Goal: Task Accomplishment & Management: Manage account settings

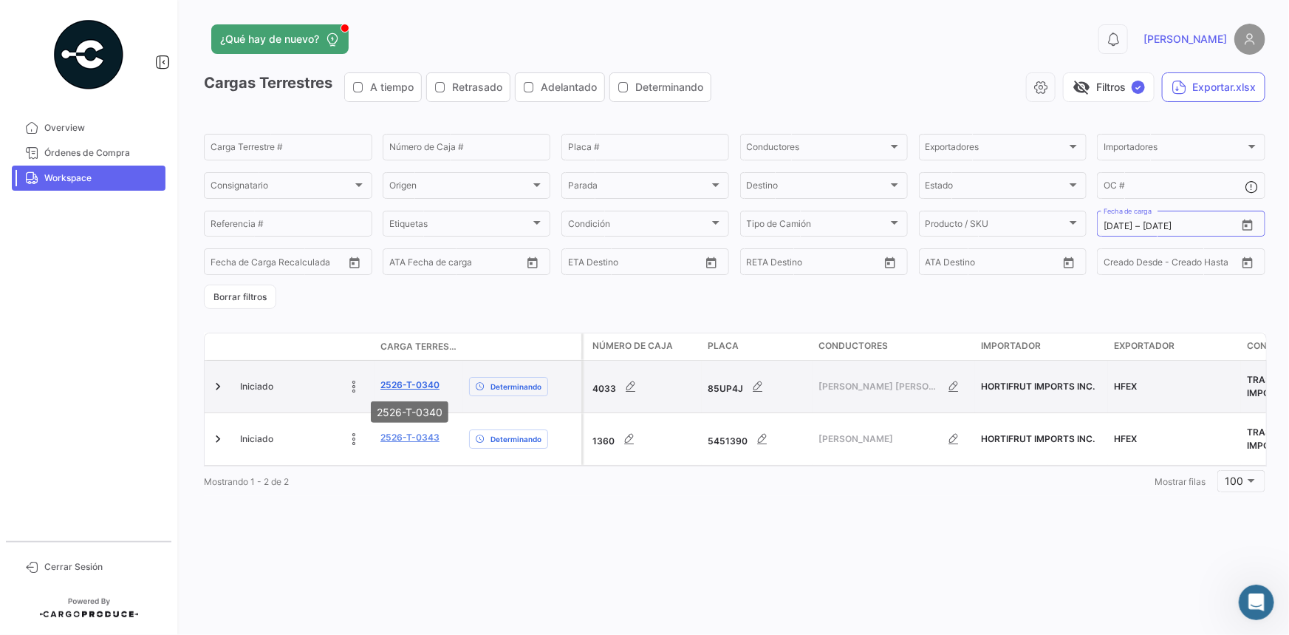
click at [417, 385] on link "2526-T-0340" at bounding box center [409, 384] width 59 height 13
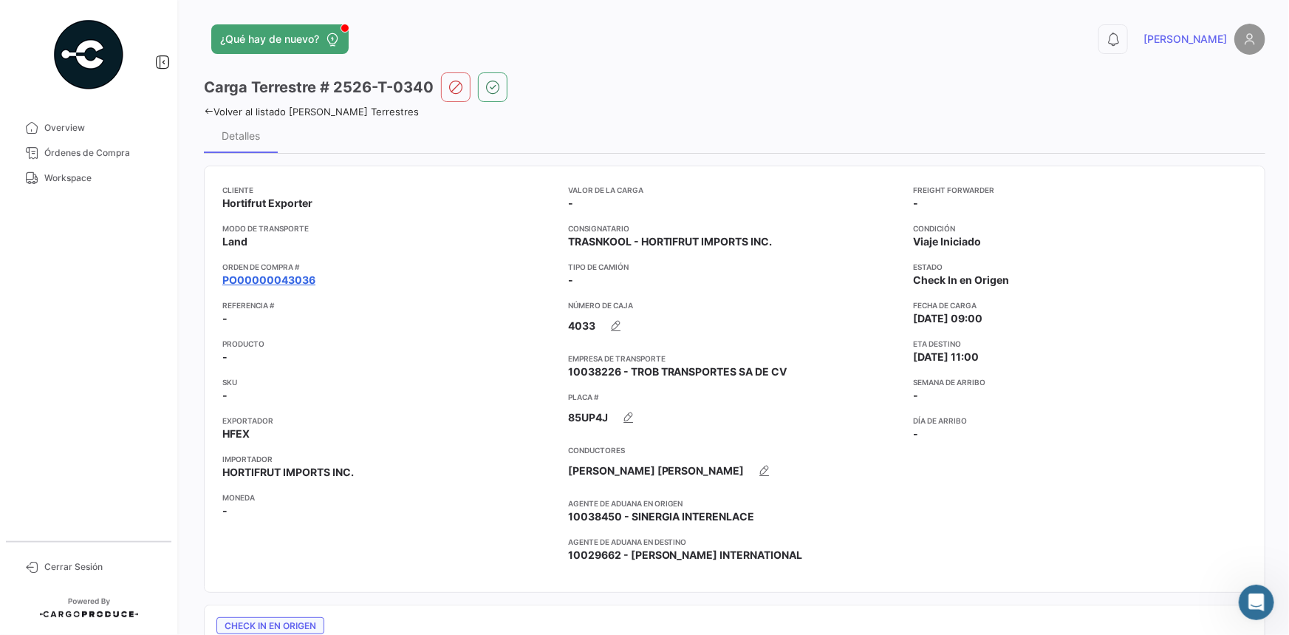
click at [311, 281] on link "PO00000043036" at bounding box center [268, 280] width 93 height 15
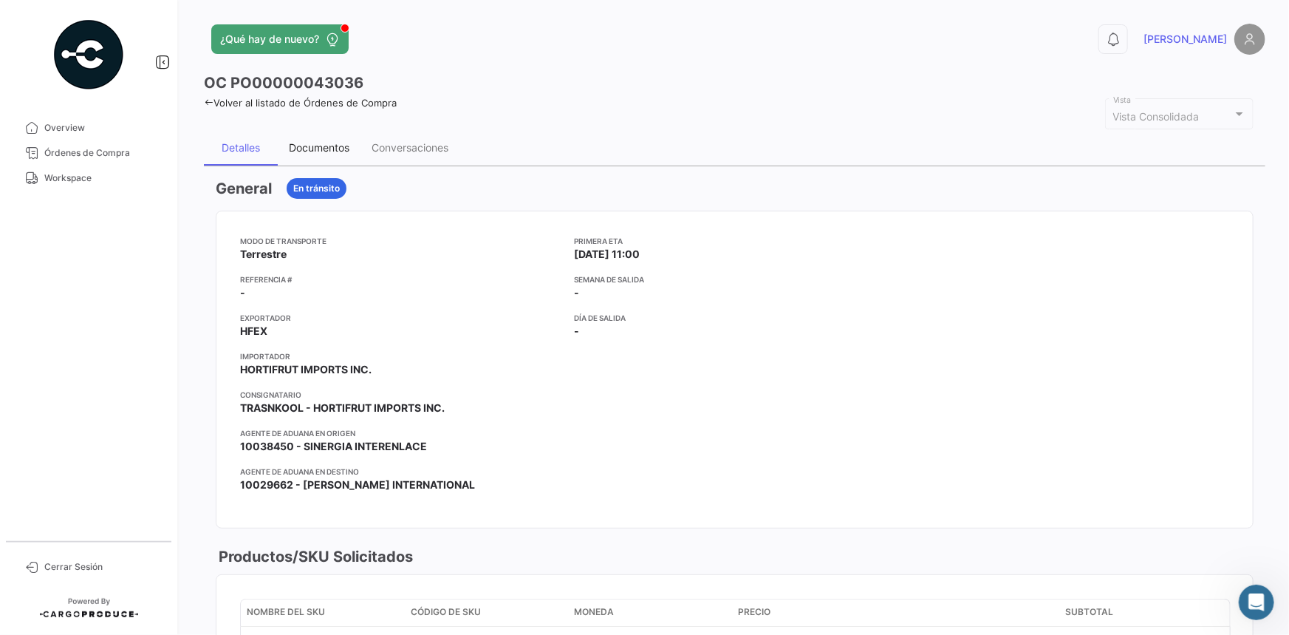
click at [345, 148] on div "Documentos" at bounding box center [319, 147] width 61 height 13
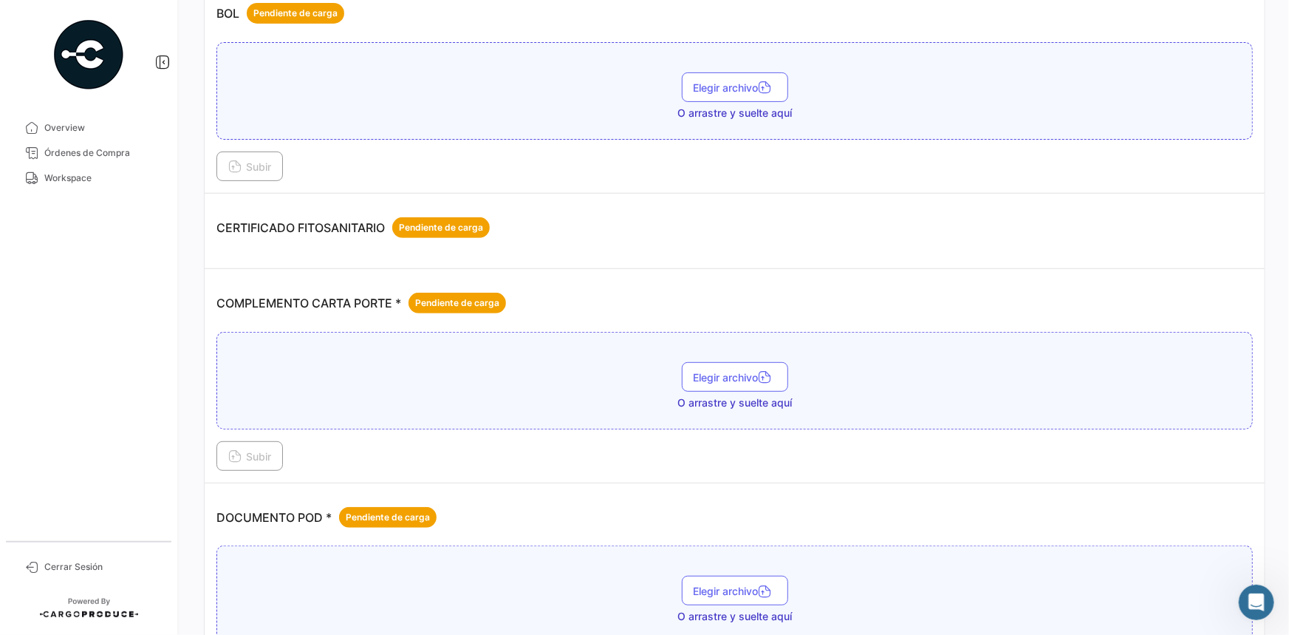
scroll to position [201, 0]
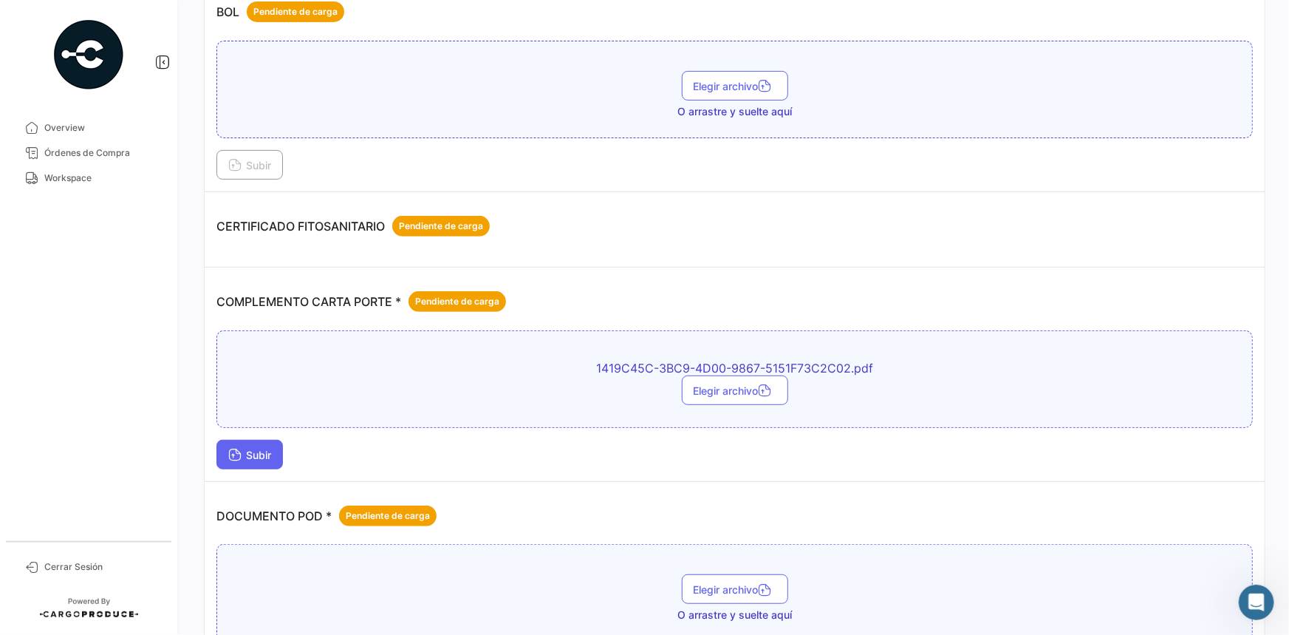
click at [269, 450] on span "Subir" at bounding box center [249, 454] width 43 height 13
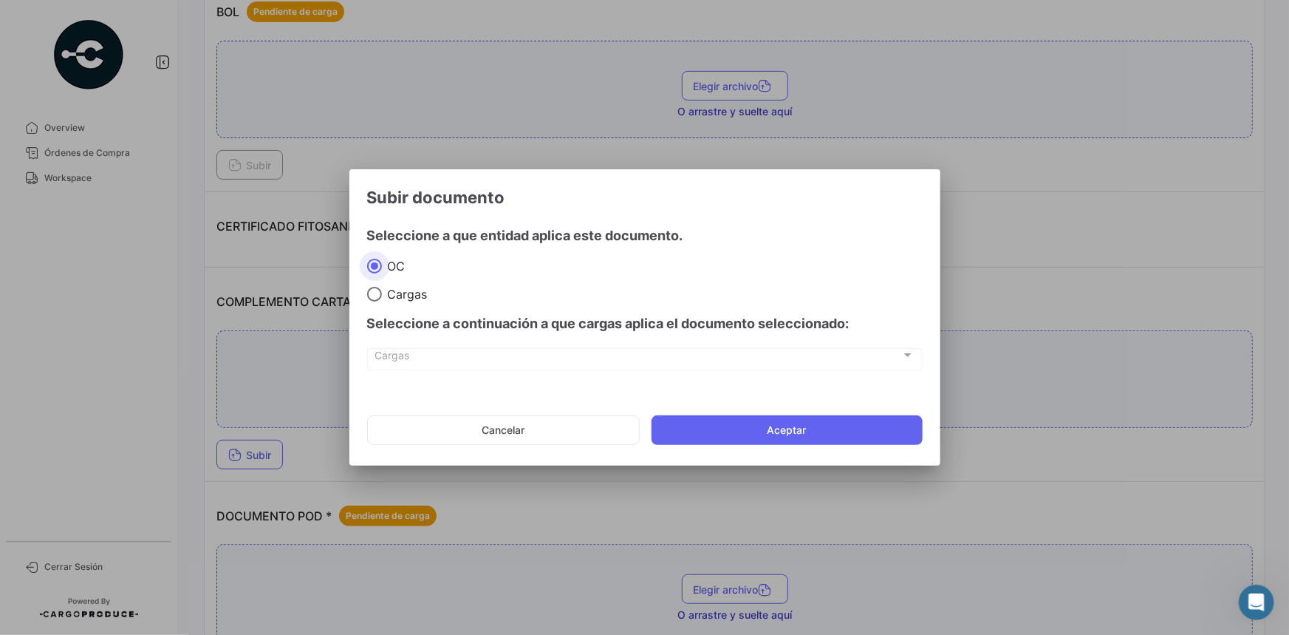
click at [406, 301] on div "Seleccione a continuación a que cargas aplica el documento seleccionado:" at bounding box center [645, 323] width 556 height 44
click at [394, 292] on span "Cargas" at bounding box center [405, 294] width 46 height 15
click at [382, 292] on input "Cargas" at bounding box center [374, 294] width 15 height 15
radio input "true"
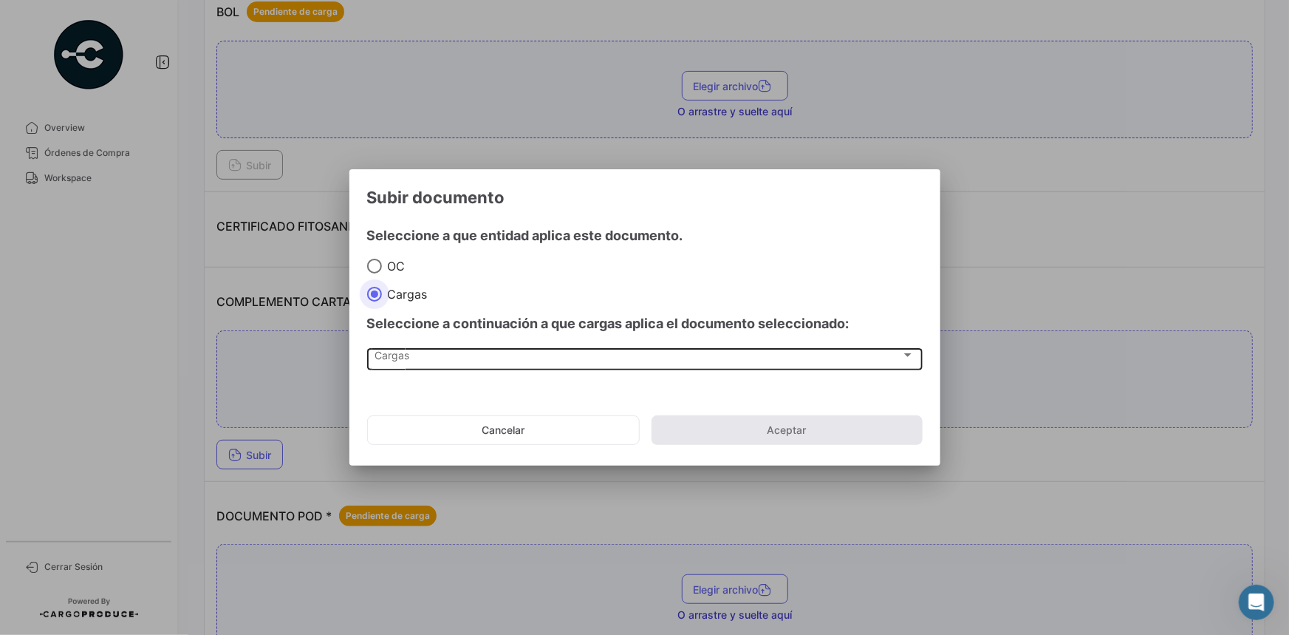
click at [425, 360] on div "Cargas" at bounding box center [638, 358] width 527 height 13
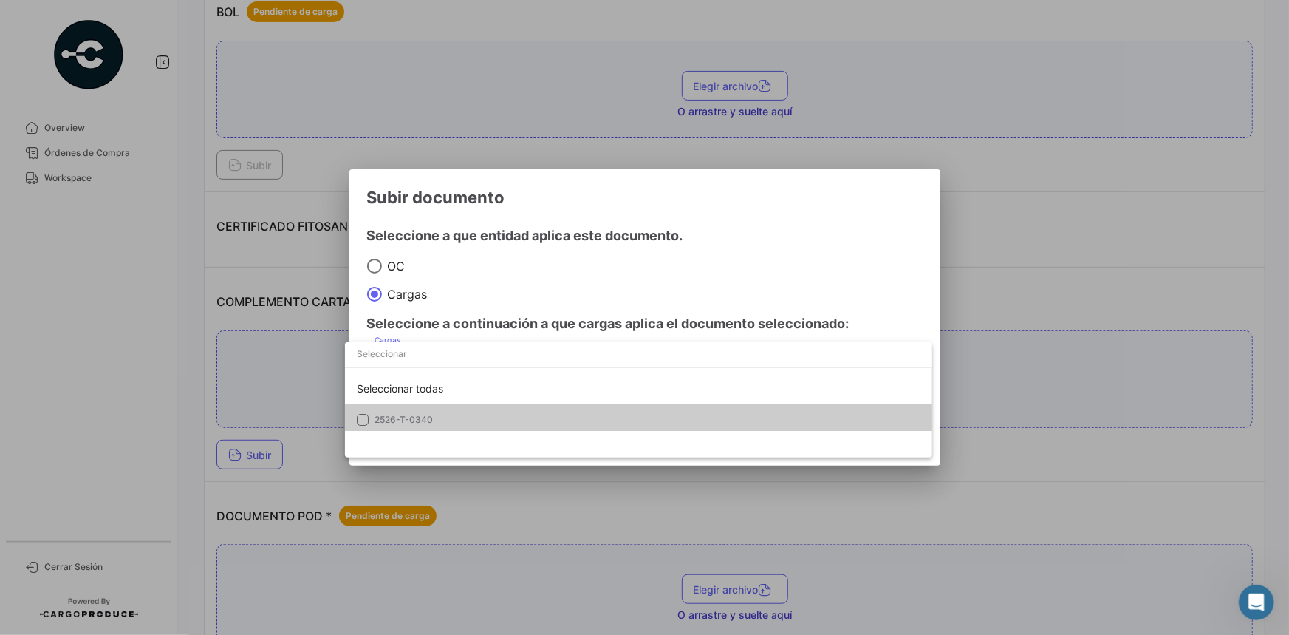
click at [417, 416] on span "2526-T-0340" at bounding box center [404, 419] width 58 height 11
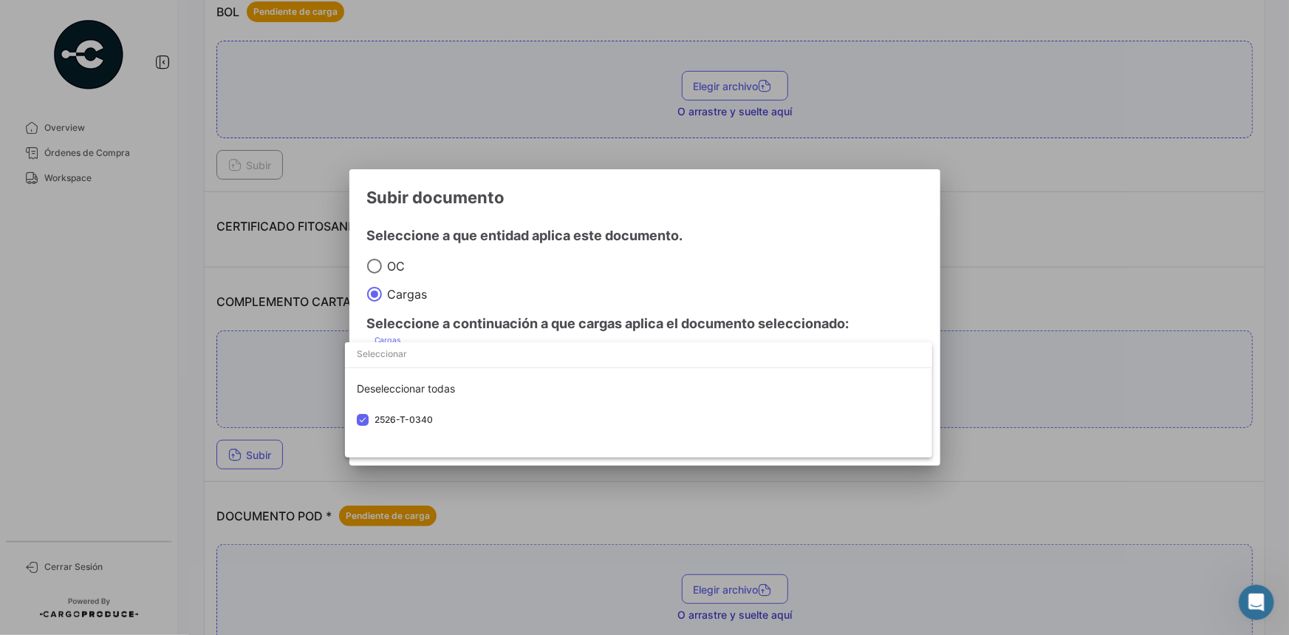
click at [795, 220] on div at bounding box center [644, 317] width 1289 height 635
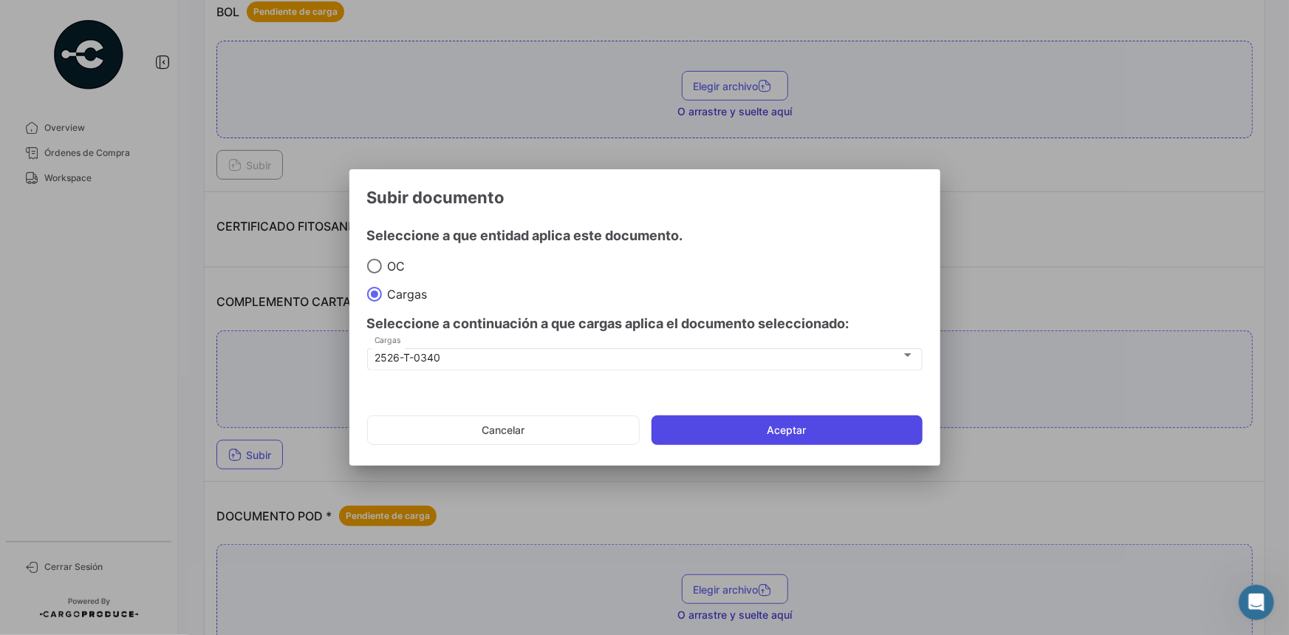
click at [722, 432] on button "Aceptar" at bounding box center [787, 430] width 271 height 30
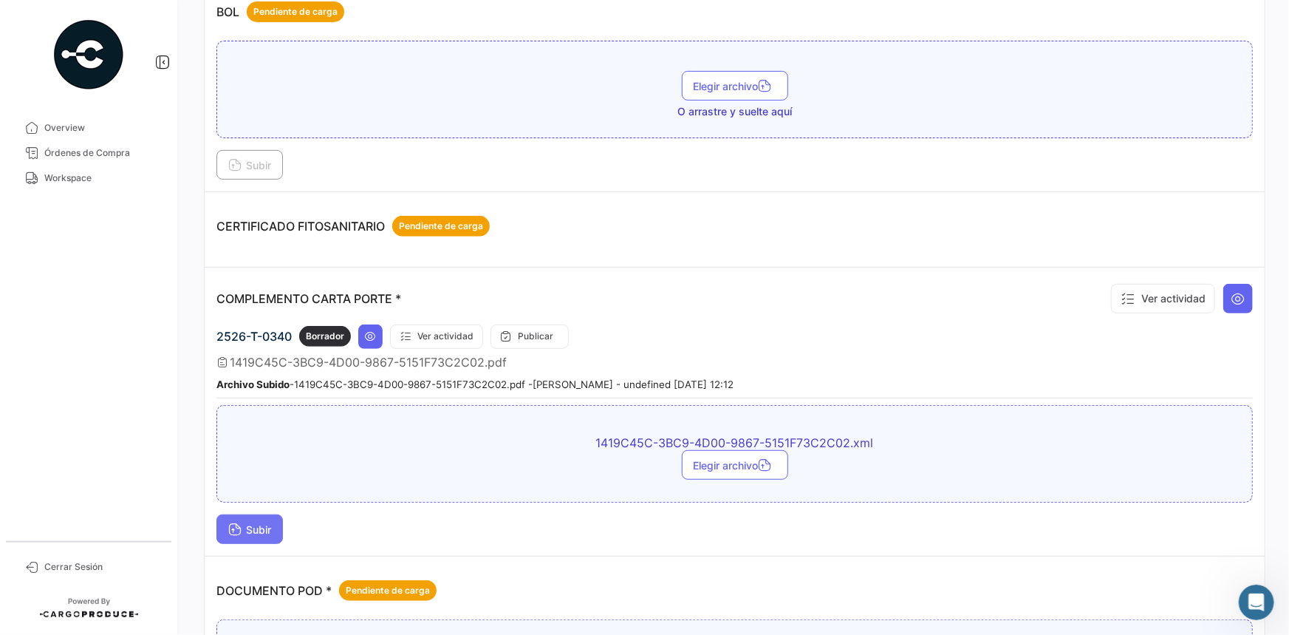
click at [231, 524] on icon at bounding box center [234, 530] width 13 height 13
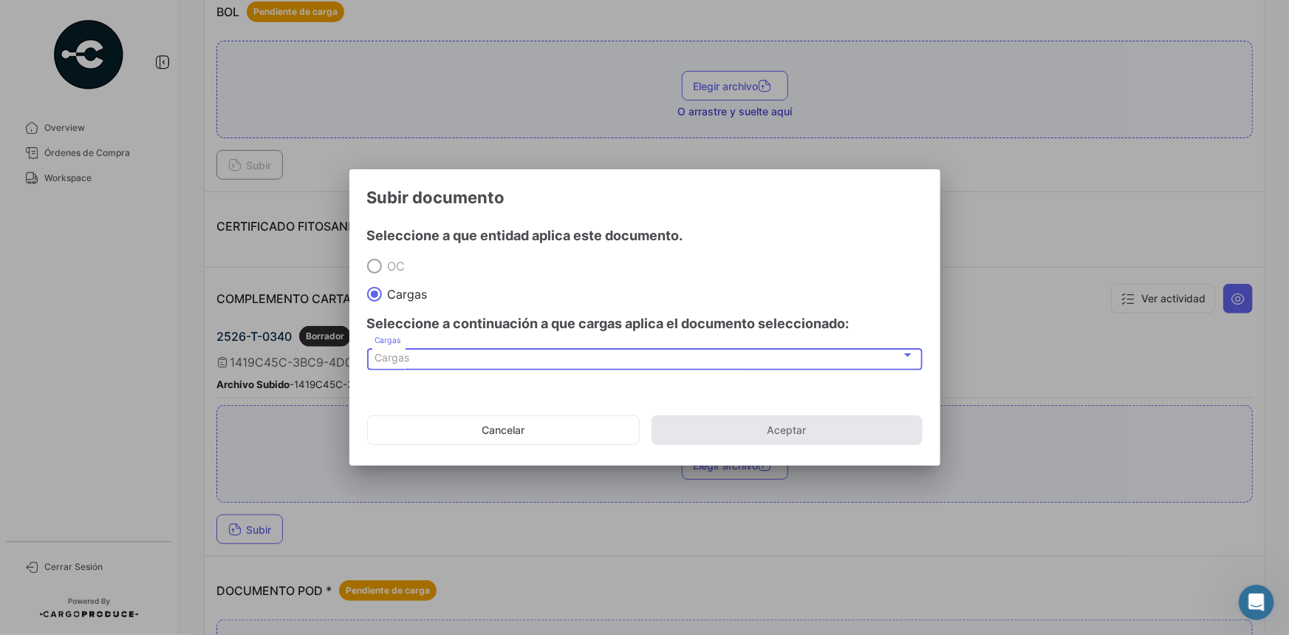
click at [460, 360] on div "Cargas" at bounding box center [638, 358] width 527 height 13
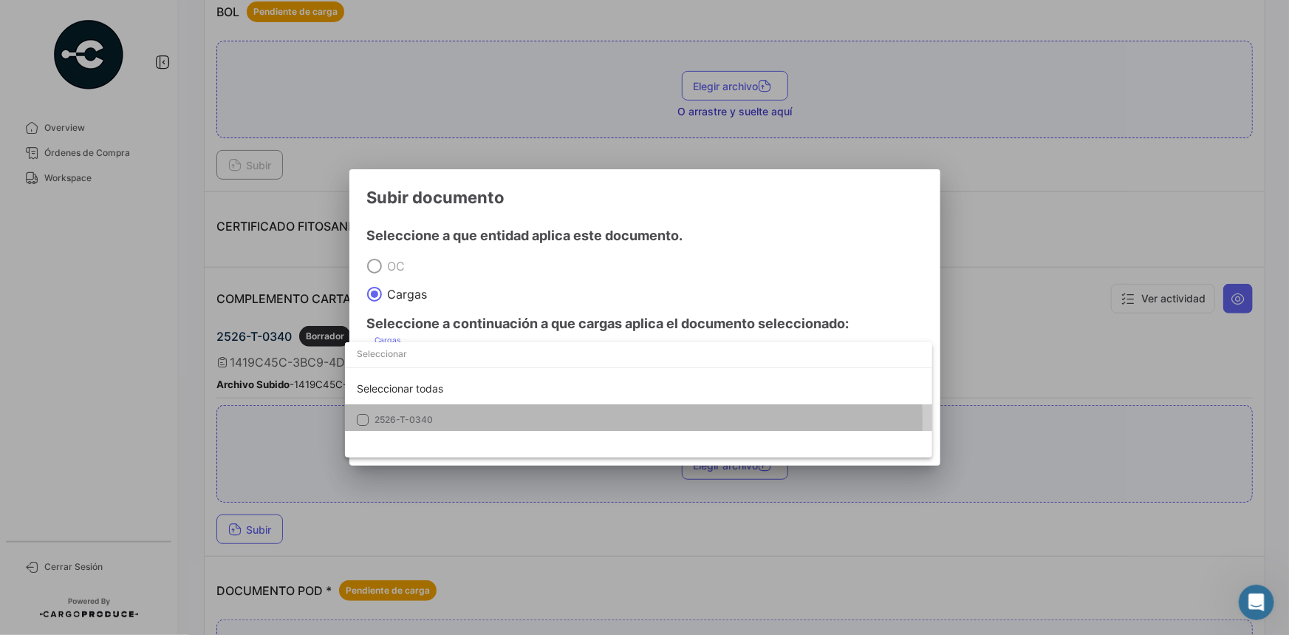
click at [438, 421] on span "2526-T-0340" at bounding box center [478, 419] width 207 height 13
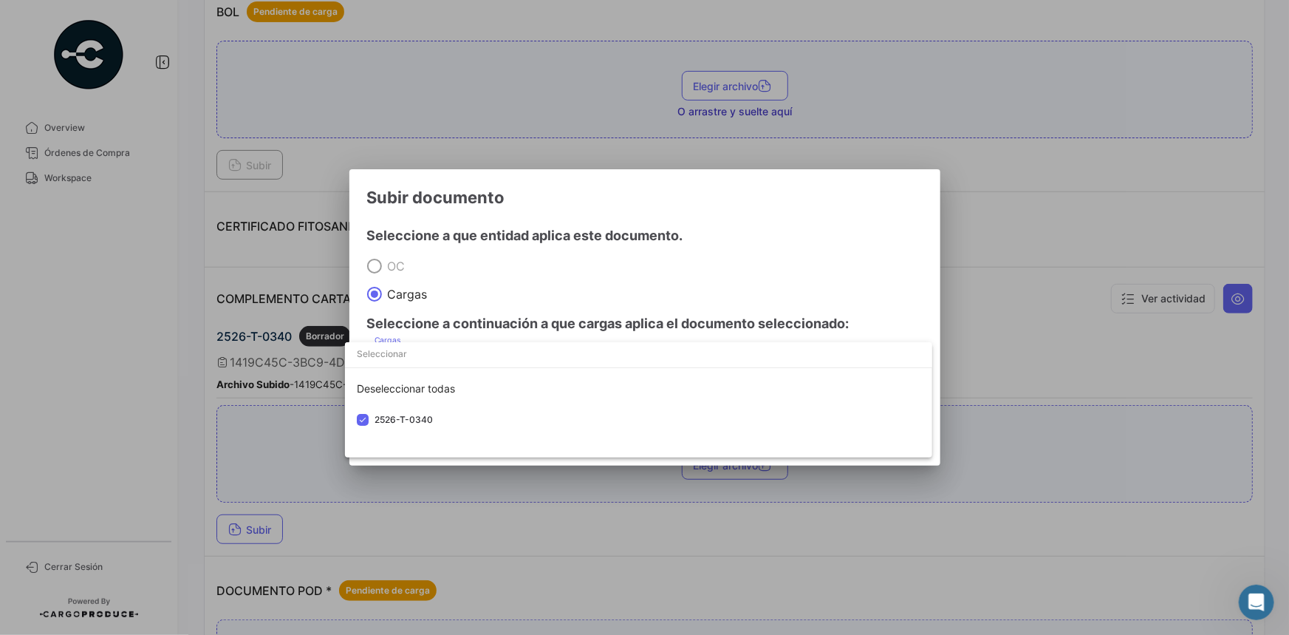
click at [703, 206] on div at bounding box center [644, 317] width 1289 height 635
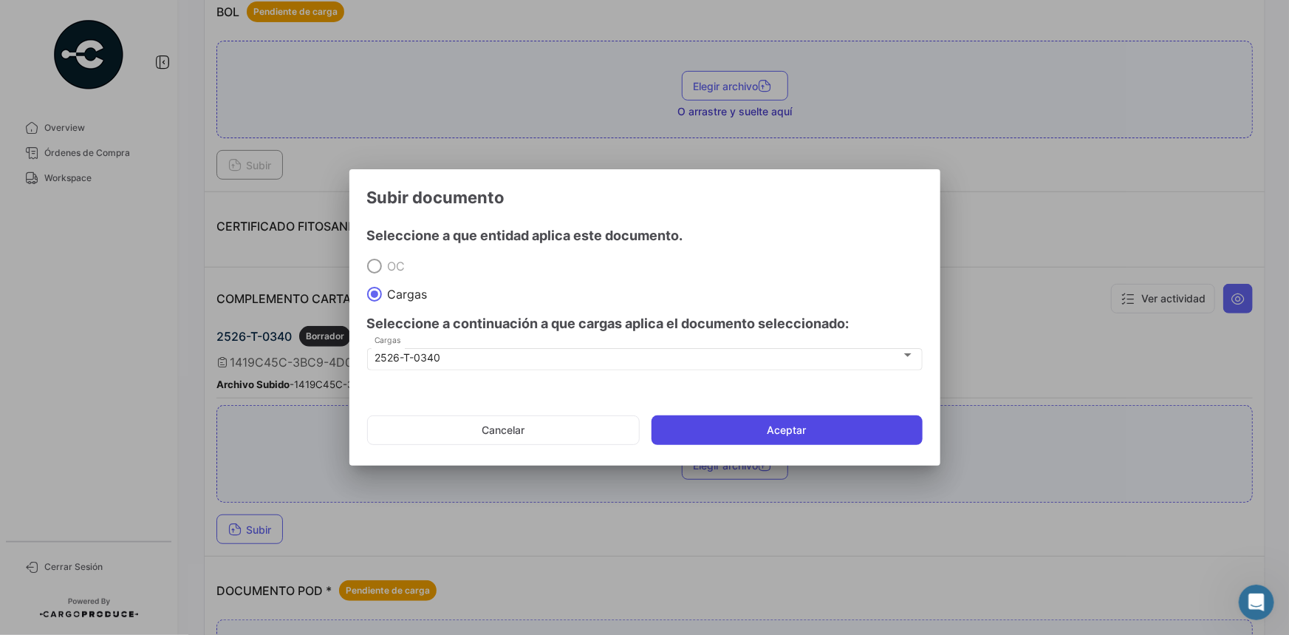
click at [719, 424] on button "Aceptar" at bounding box center [787, 430] width 271 height 30
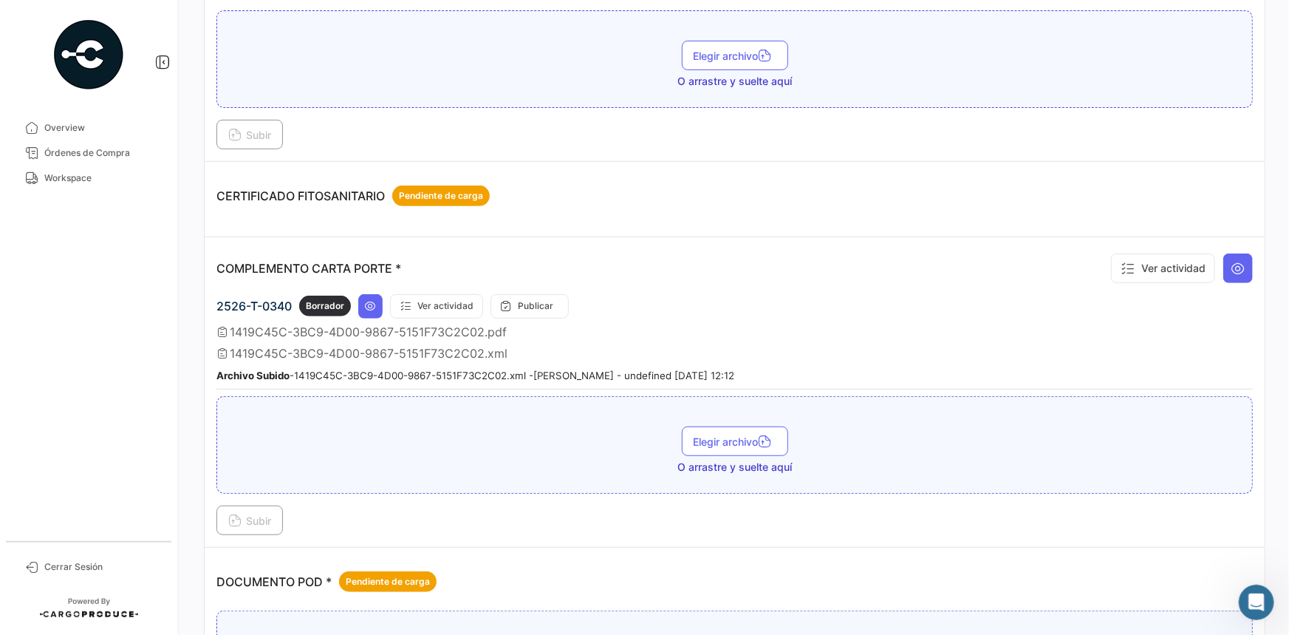
scroll to position [0, 0]
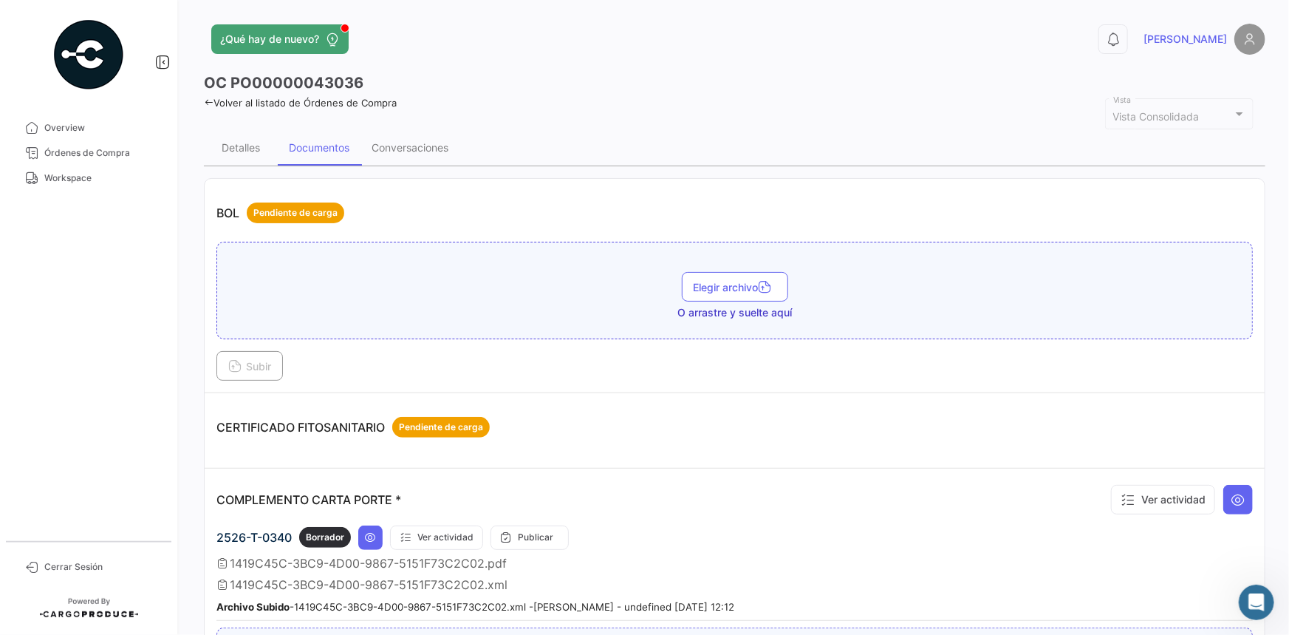
click at [205, 100] on icon at bounding box center [209, 103] width 10 height 10
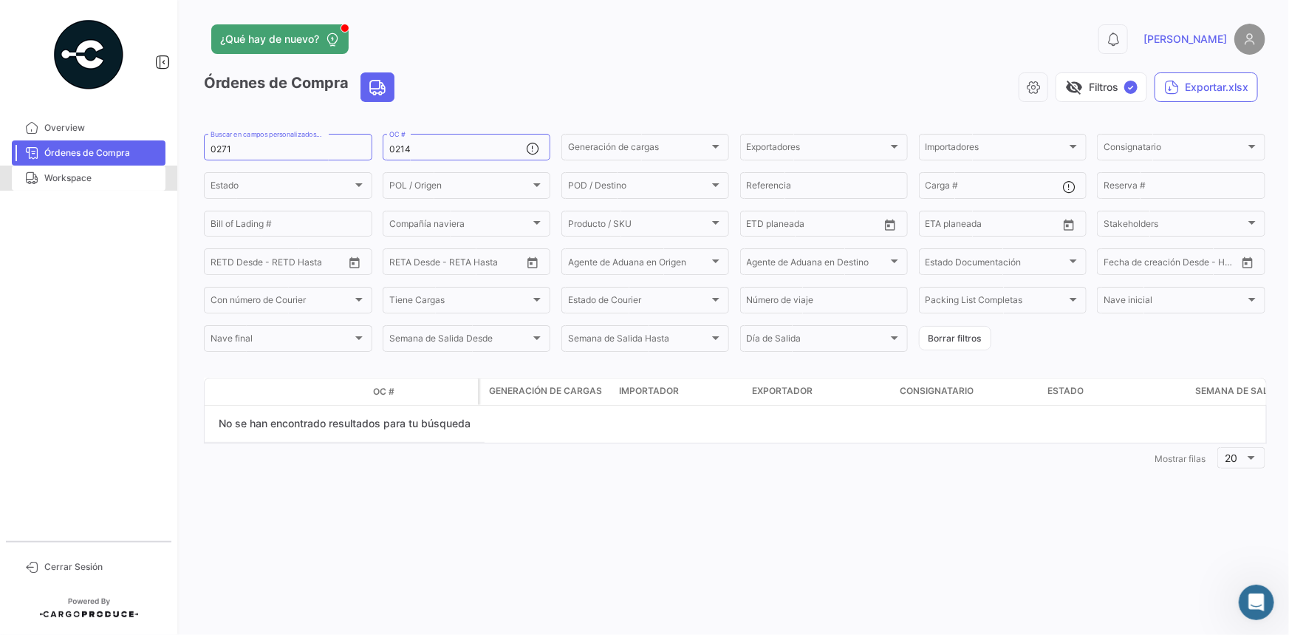
drag, startPoint x: 109, startPoint y: 186, endPoint x: 156, endPoint y: 194, distance: 47.2
click at [109, 186] on link "Workspace" at bounding box center [89, 177] width 154 height 25
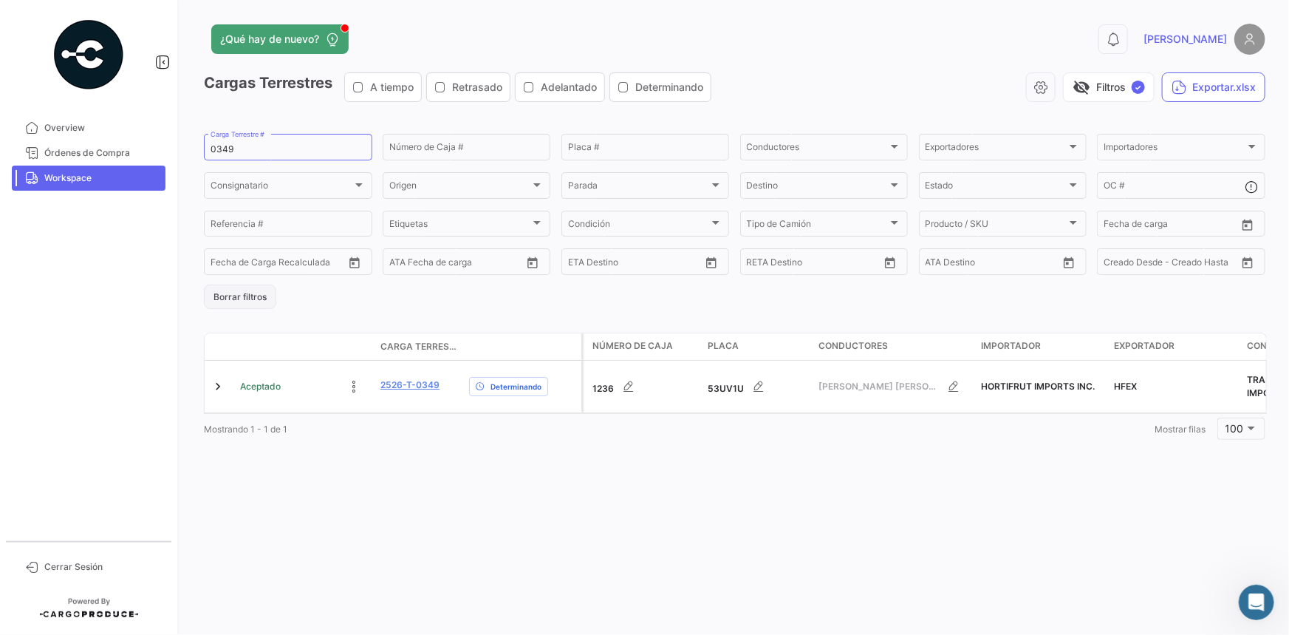
click at [222, 304] on button "Borrar filtros" at bounding box center [240, 296] width 72 height 24
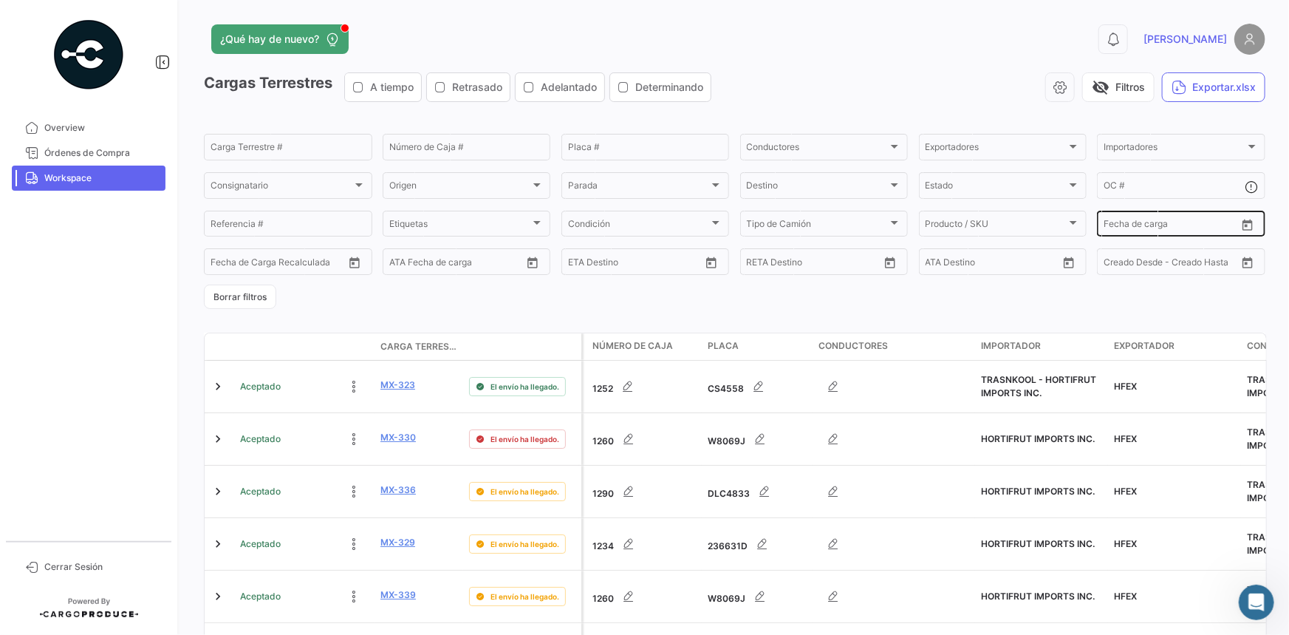
click at [1243, 226] on icon "Open calendar" at bounding box center [1247, 225] width 13 height 13
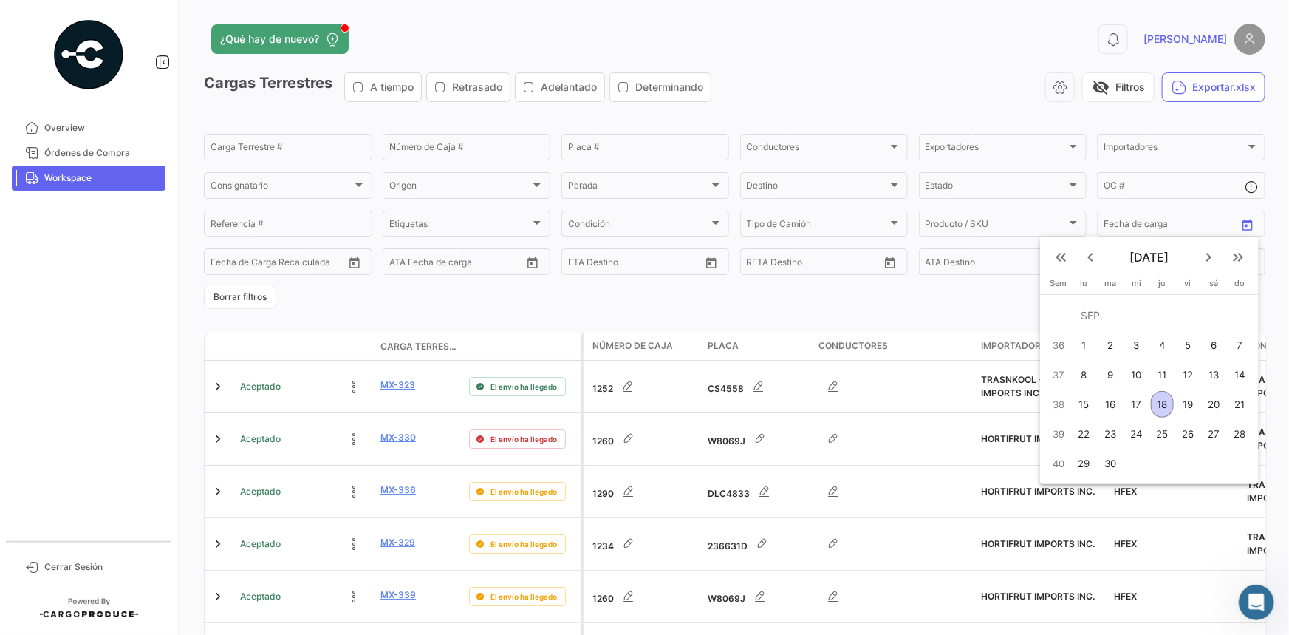
click at [1164, 404] on div "18" at bounding box center [1162, 404] width 23 height 27
type input "[DATE]"
click at [1163, 400] on div "18" at bounding box center [1162, 404] width 23 height 27
type input "[DATE]"
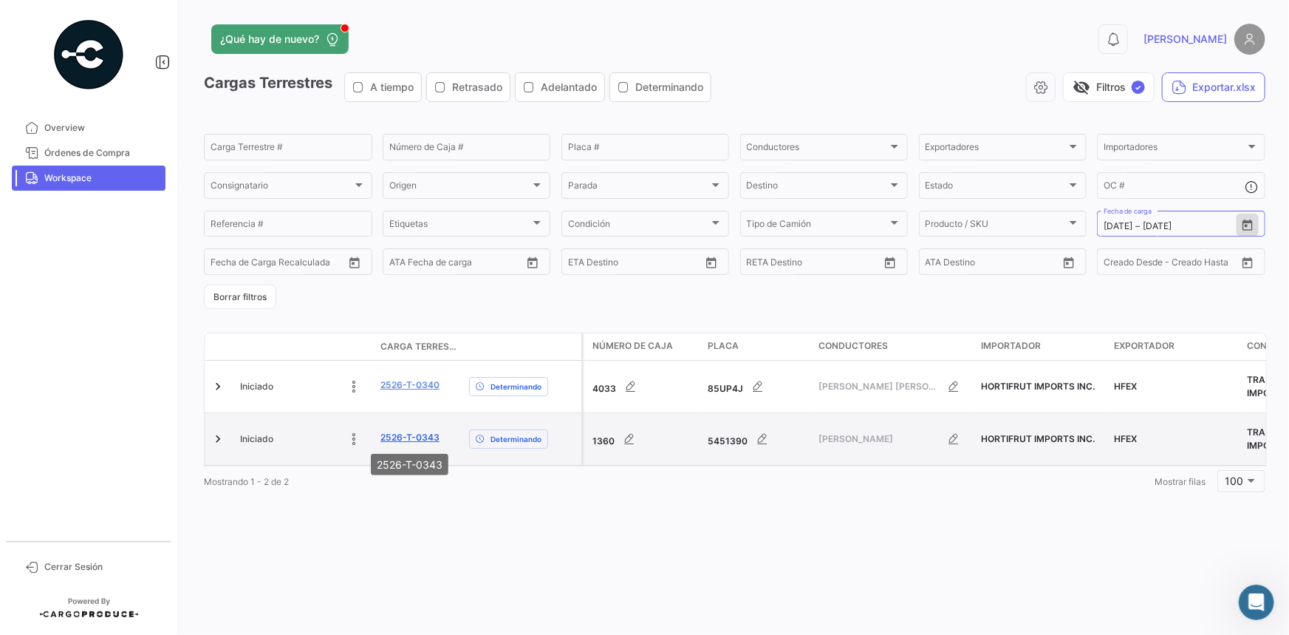
click at [410, 436] on link "2526-T-0343" at bounding box center [409, 437] width 59 height 13
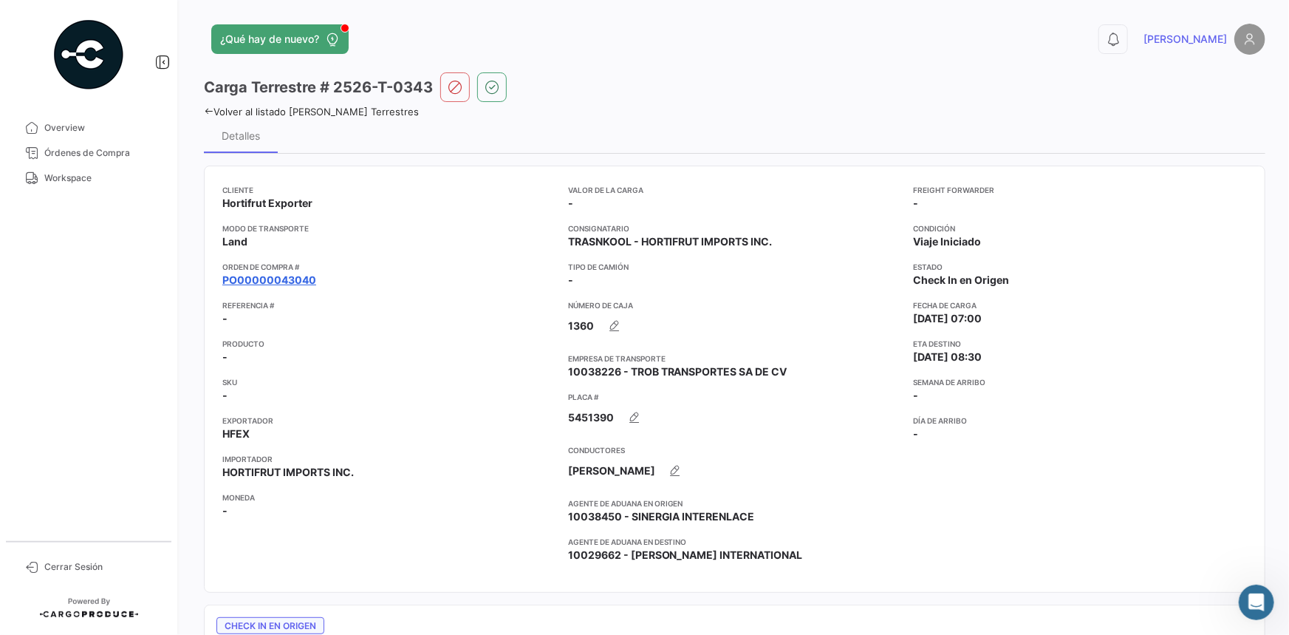
click at [280, 282] on link "PO00000043040" at bounding box center [269, 280] width 94 height 15
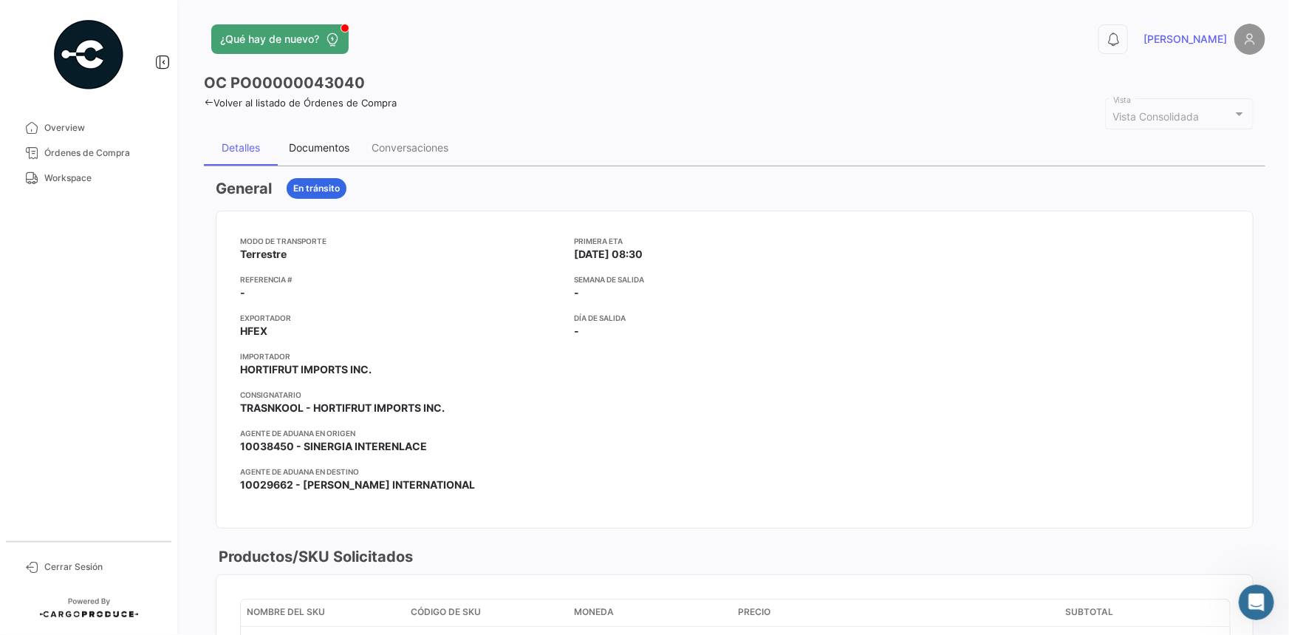
click at [317, 143] on div "Documentos" at bounding box center [319, 147] width 61 height 13
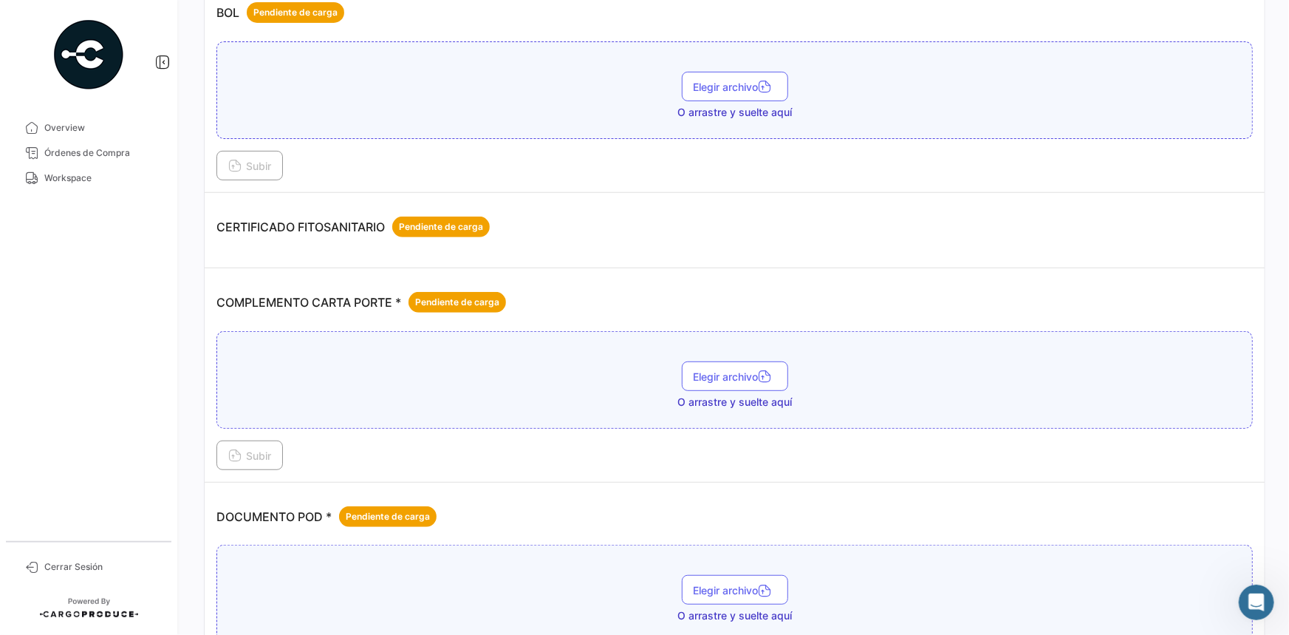
scroll to position [201, 0]
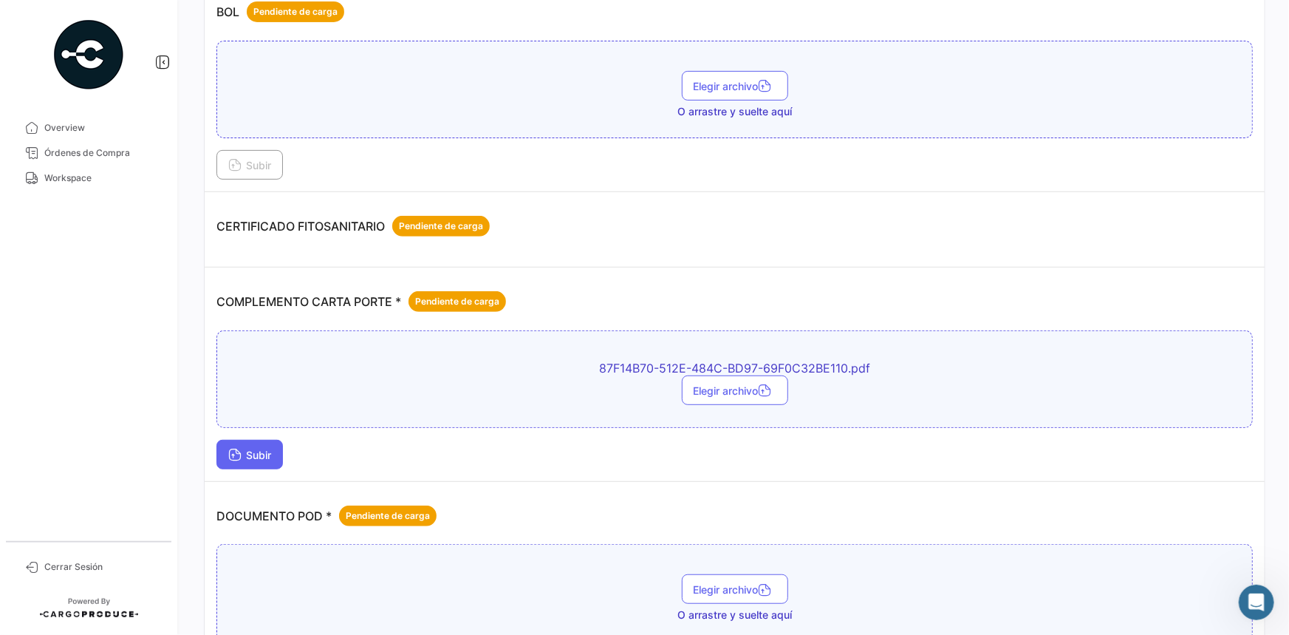
click at [247, 448] on span "Subir" at bounding box center [249, 454] width 43 height 13
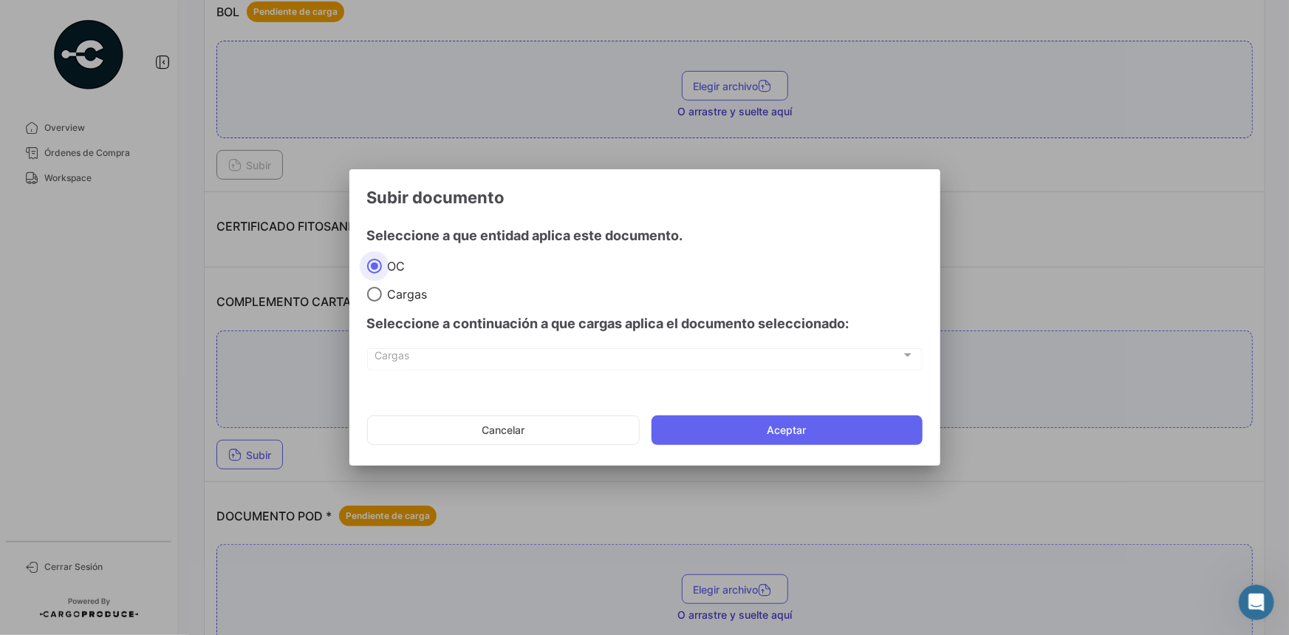
click at [386, 310] on div "Seleccione a continuación a que cargas aplica el documento seleccionado:" at bounding box center [645, 323] width 556 height 44
click at [393, 305] on div "Seleccione a continuación a que cargas aplica el documento seleccionado:" at bounding box center [645, 323] width 556 height 44
click at [402, 298] on span "Cargas" at bounding box center [405, 294] width 46 height 15
click at [382, 298] on input "Cargas" at bounding box center [374, 294] width 15 height 15
radio input "true"
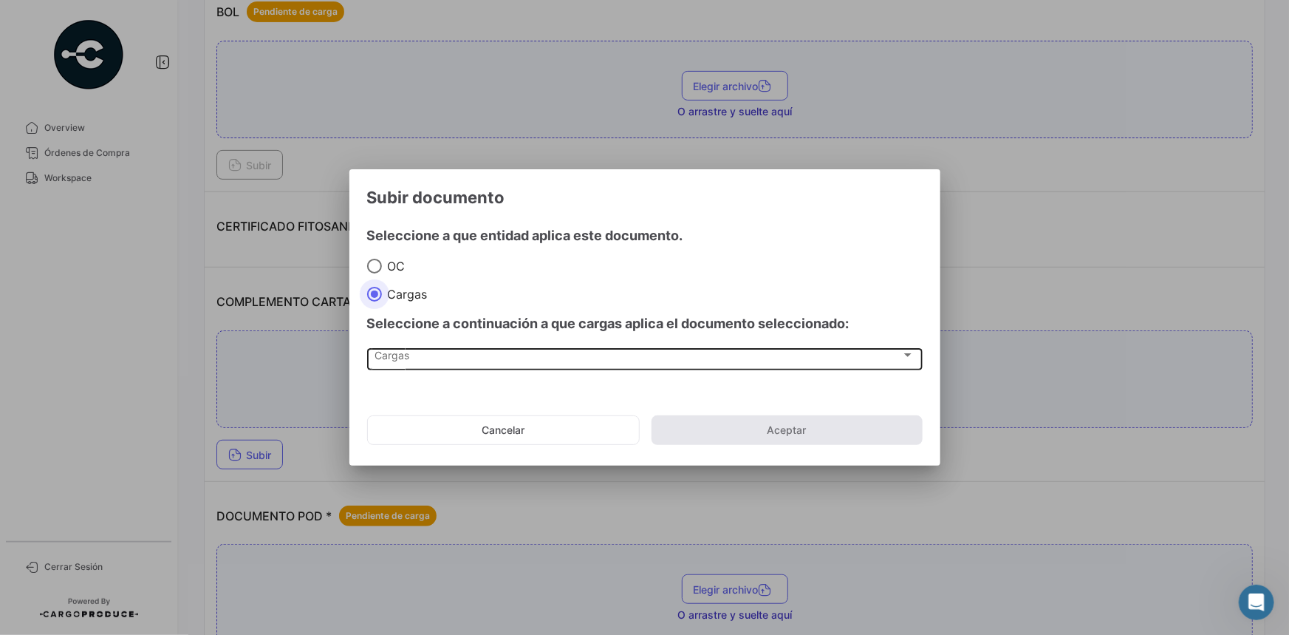
click at [470, 366] on div "Cargas Cargas" at bounding box center [645, 358] width 540 height 25
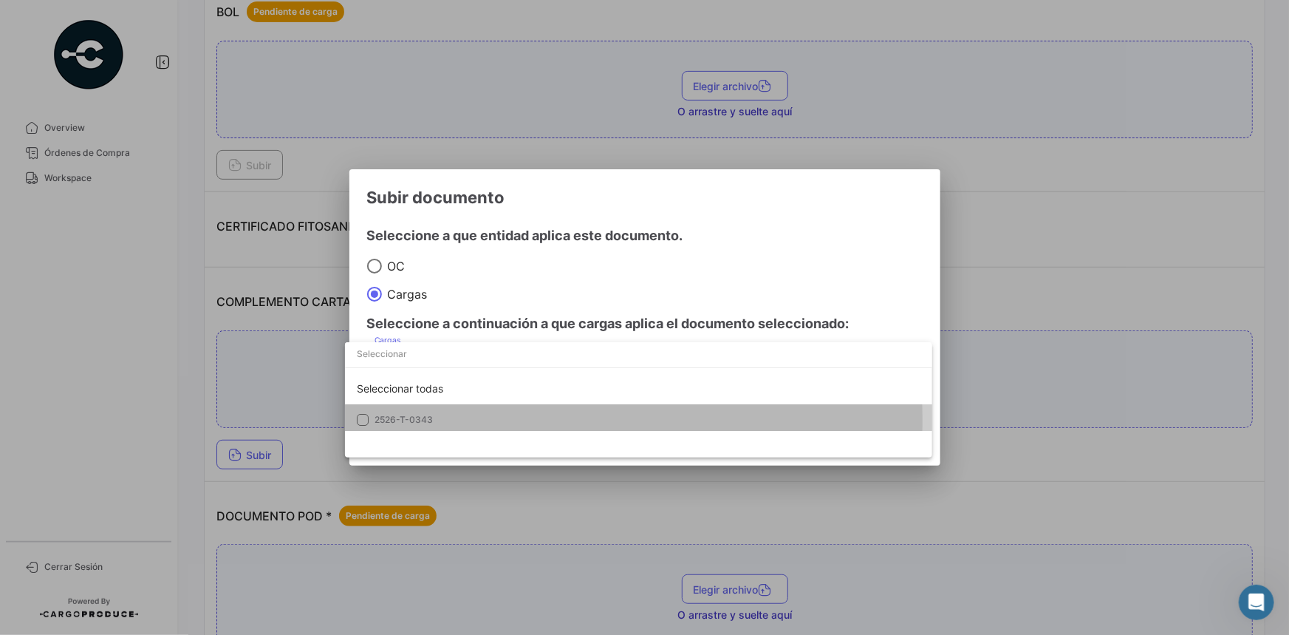
click at [427, 420] on span "2526-T-0343" at bounding box center [404, 419] width 58 height 11
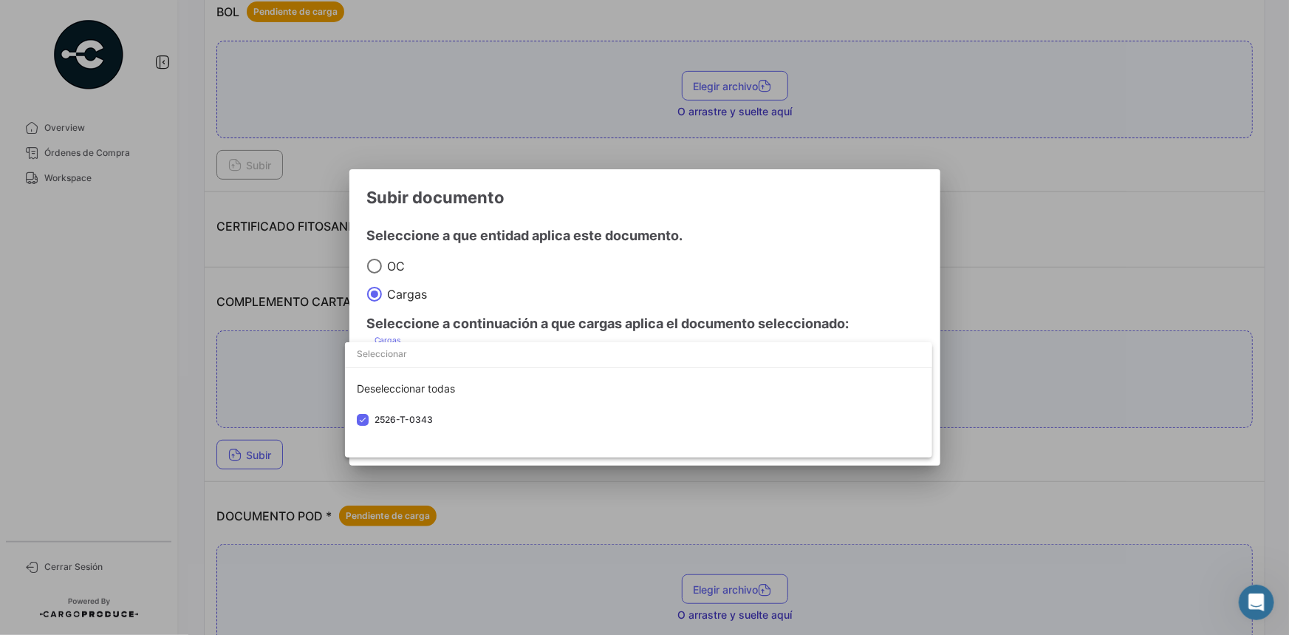
click at [757, 212] on div at bounding box center [644, 317] width 1289 height 635
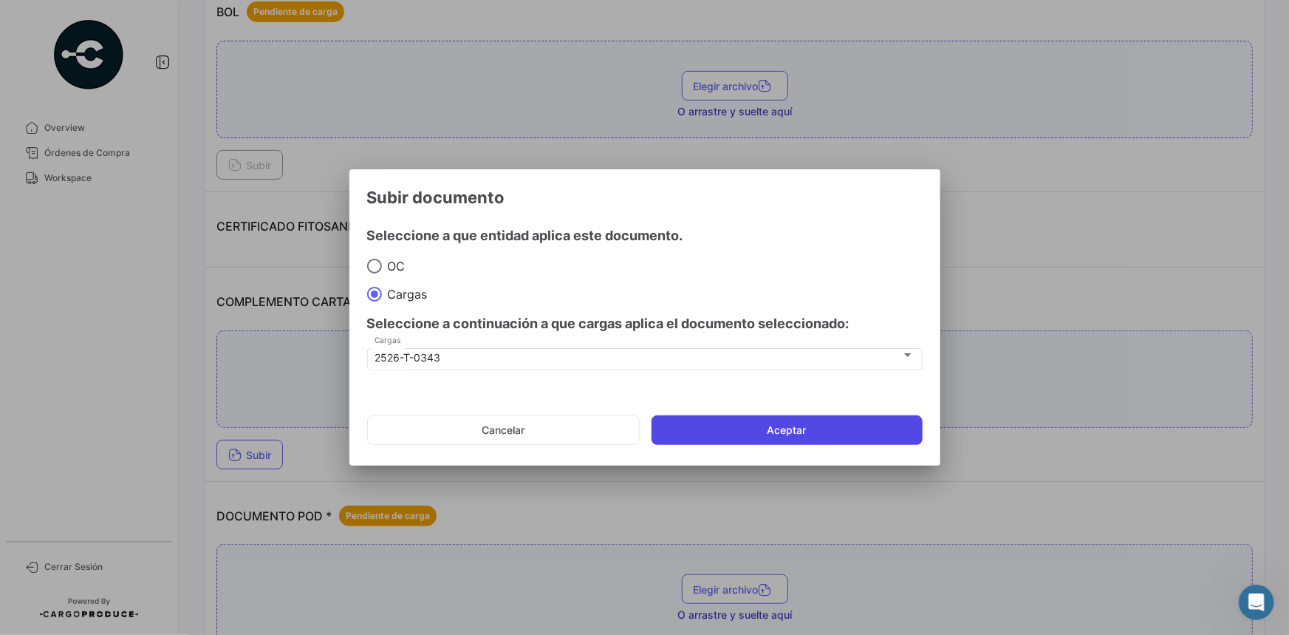
click at [756, 421] on button "Aceptar" at bounding box center [787, 430] width 271 height 30
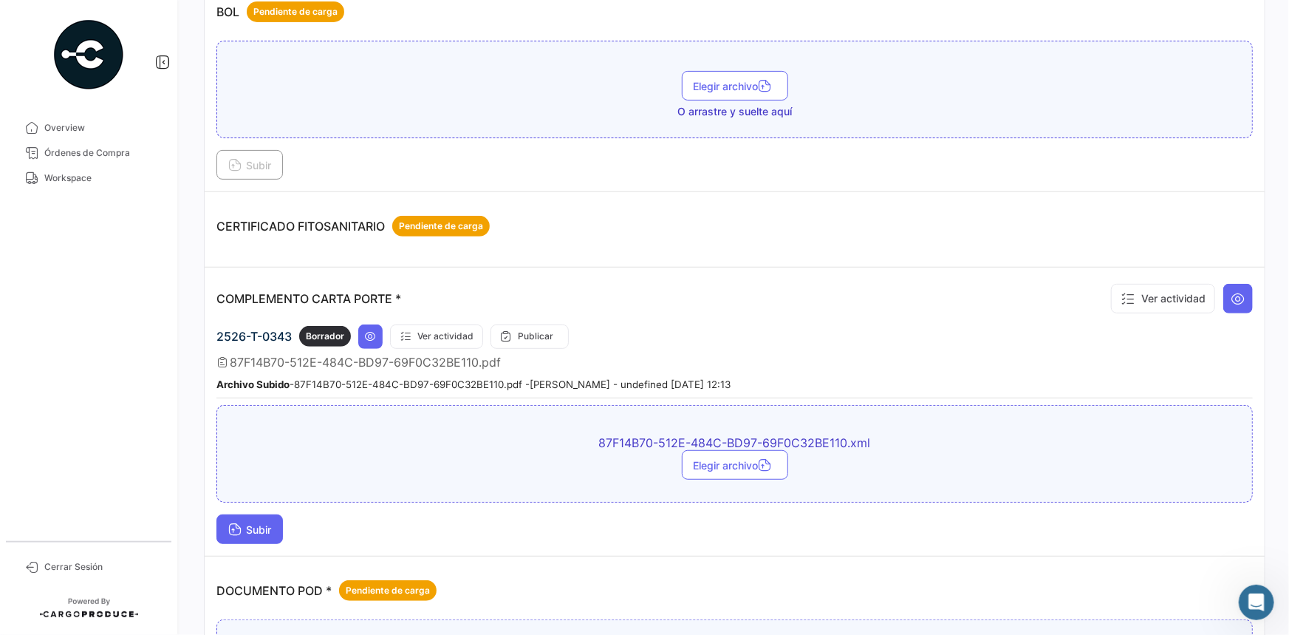
click at [273, 518] on button "Subir" at bounding box center [249, 529] width 66 height 30
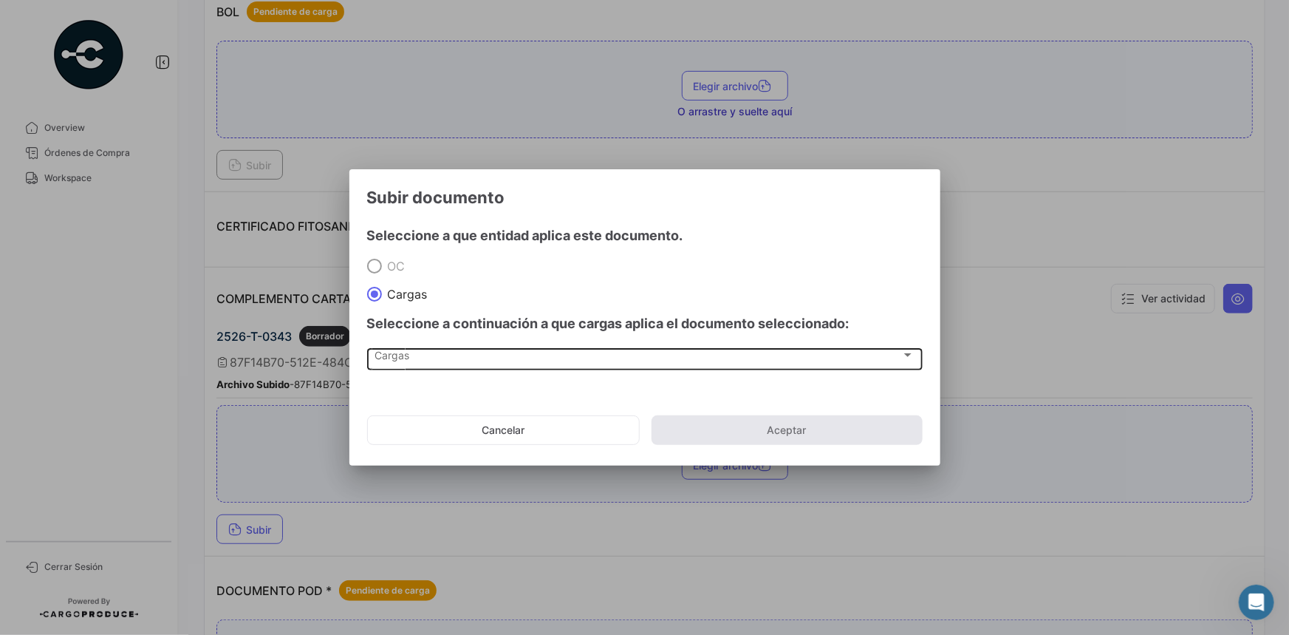
click at [451, 368] on div "Cargas Cargas" at bounding box center [645, 358] width 540 height 25
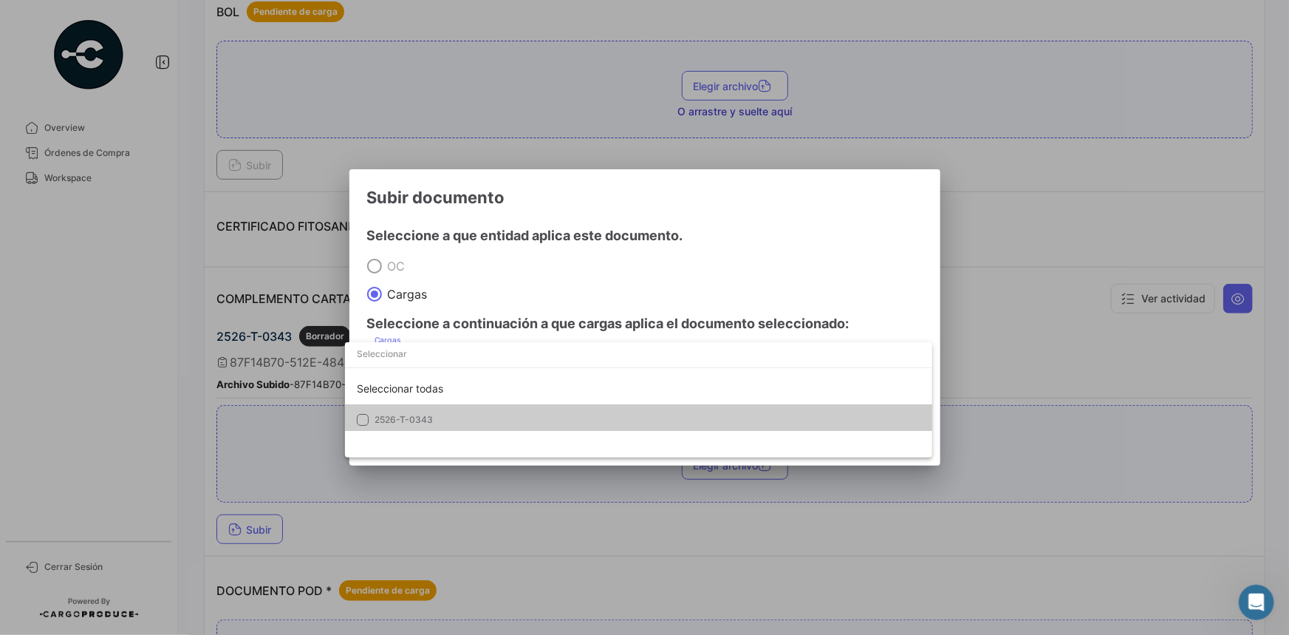
click at [437, 414] on span "2526-T-0343" at bounding box center [478, 419] width 207 height 13
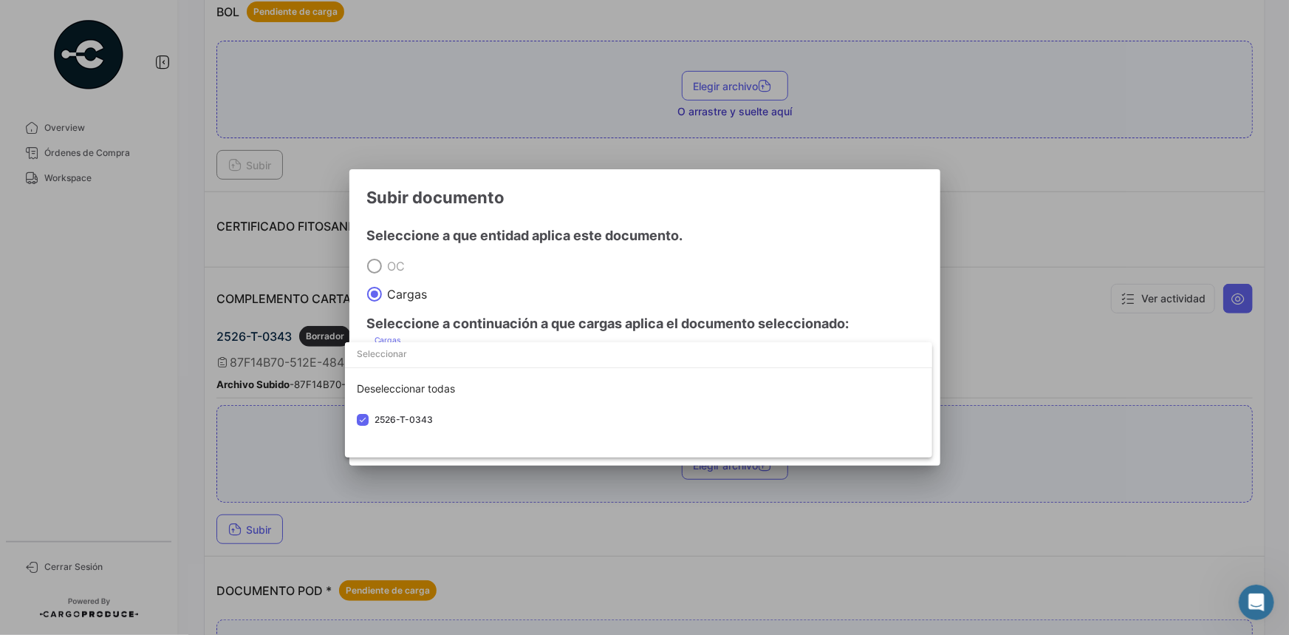
click at [864, 201] on div at bounding box center [644, 317] width 1289 height 635
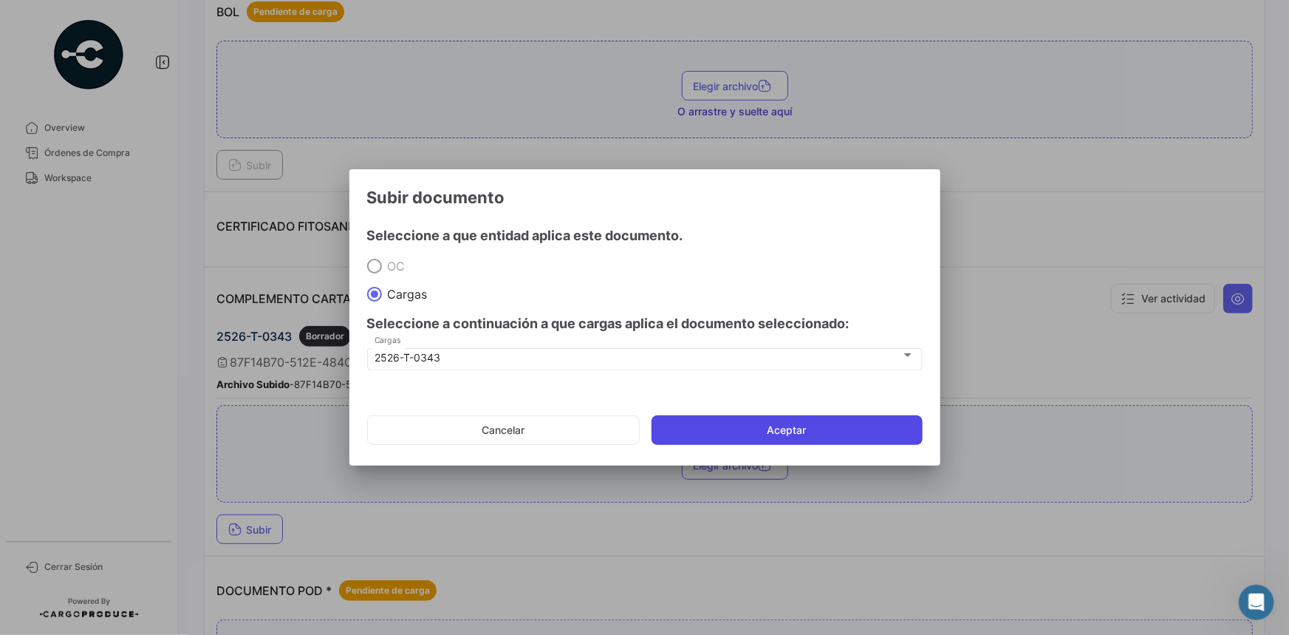
click at [694, 431] on button "Aceptar" at bounding box center [787, 430] width 271 height 30
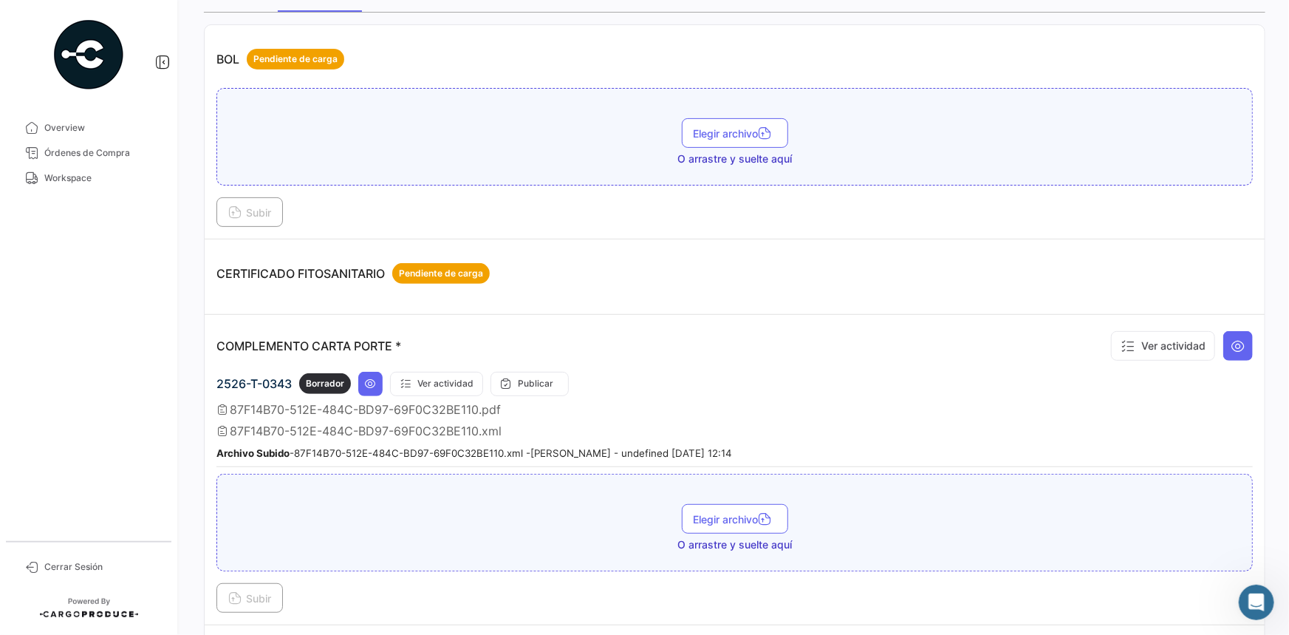
scroll to position [134, 0]
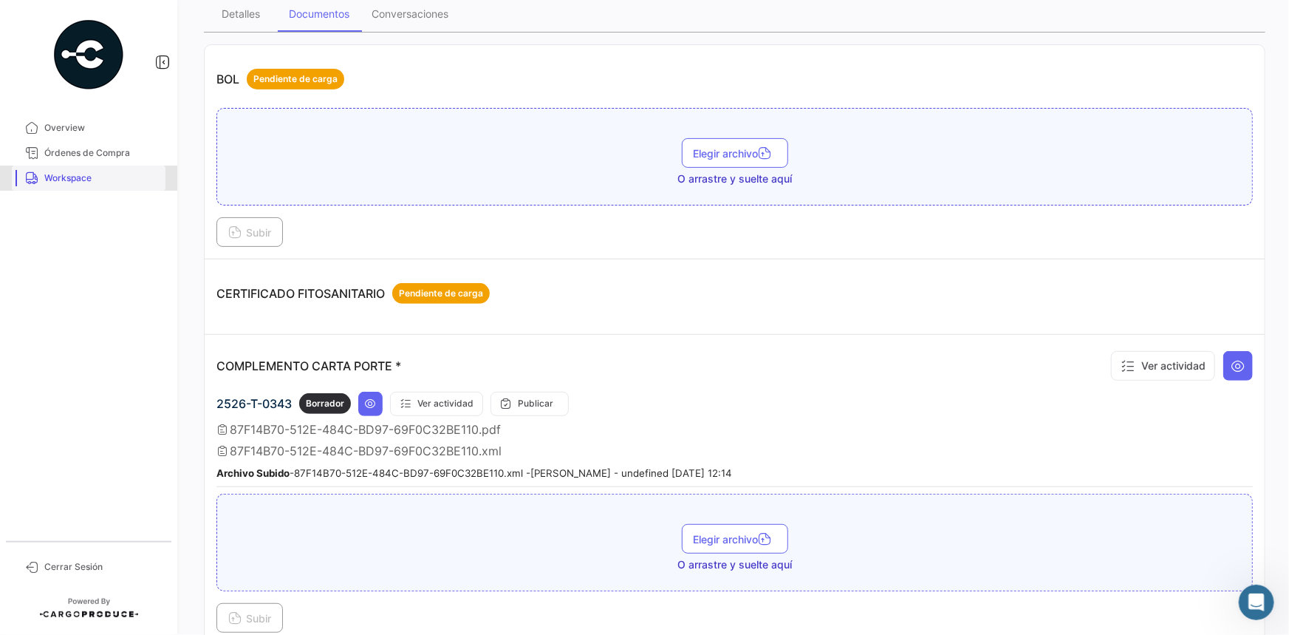
click at [66, 182] on span "Workspace" at bounding box center [101, 177] width 115 height 13
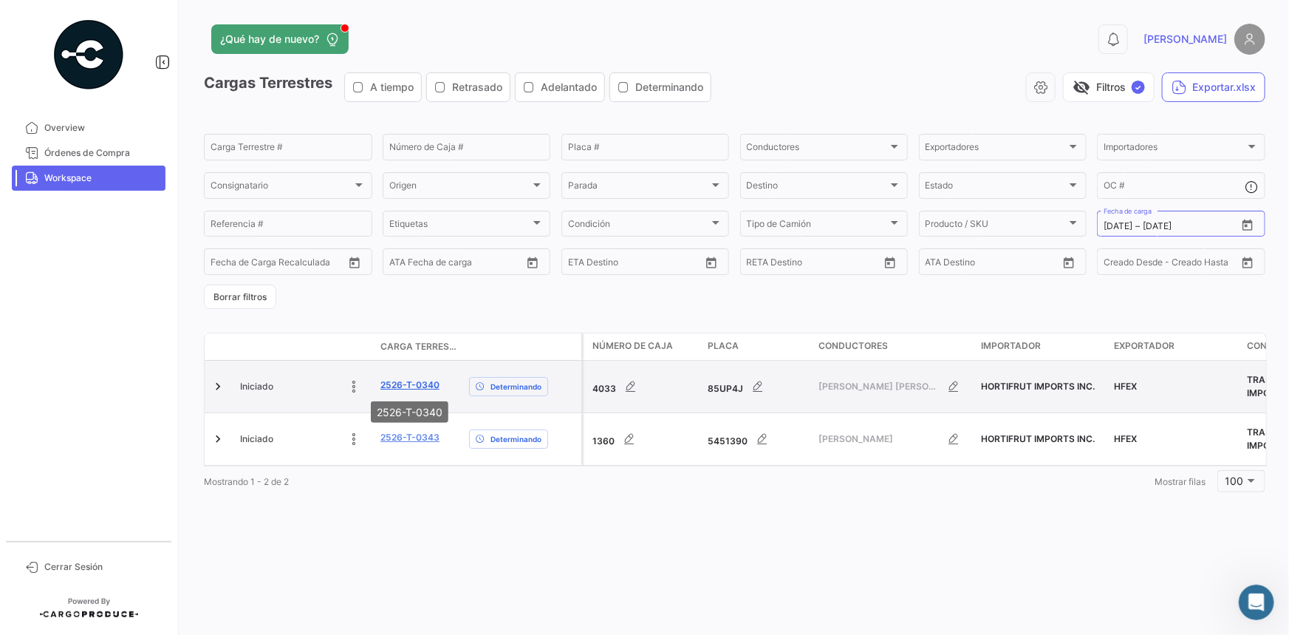
click at [388, 385] on link "2526-T-0340" at bounding box center [409, 384] width 59 height 13
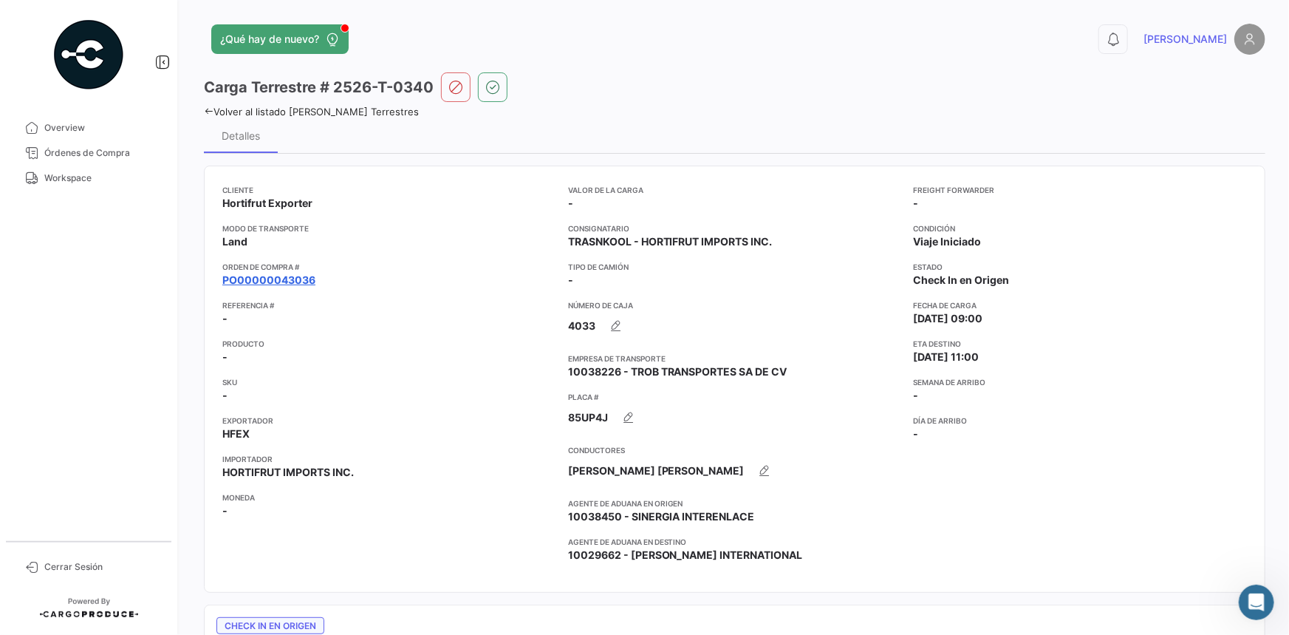
click at [279, 279] on link "PO00000043036" at bounding box center [268, 280] width 93 height 15
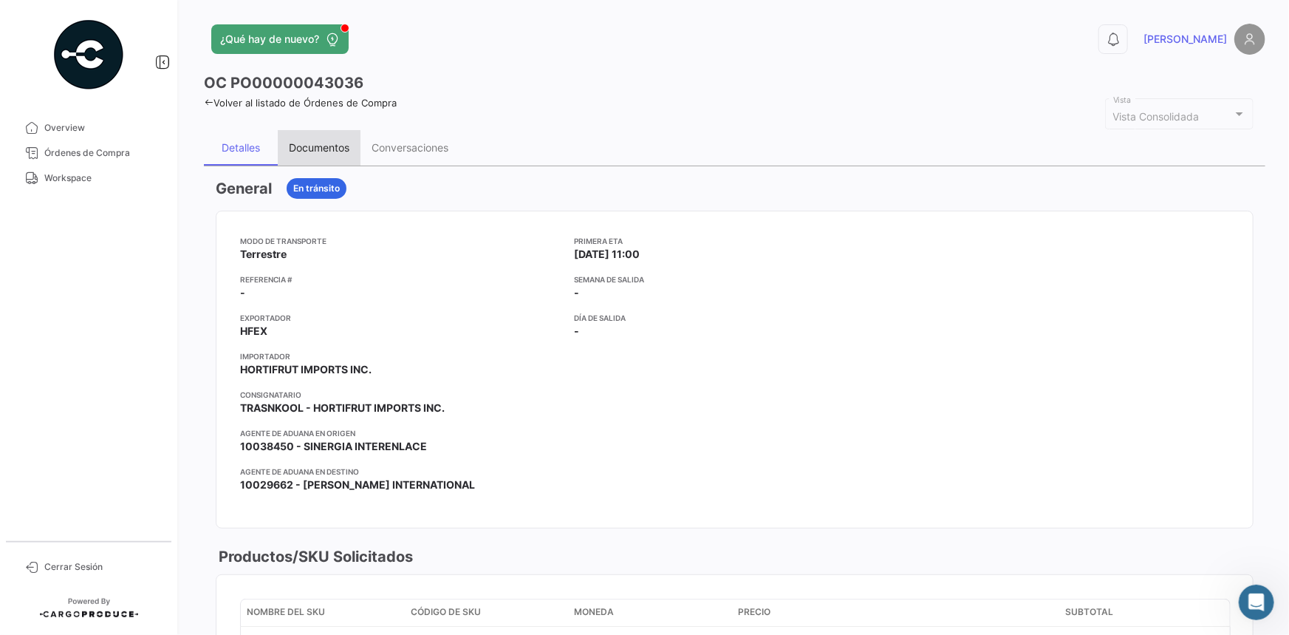
click at [307, 146] on div "Documentos" at bounding box center [319, 147] width 61 height 13
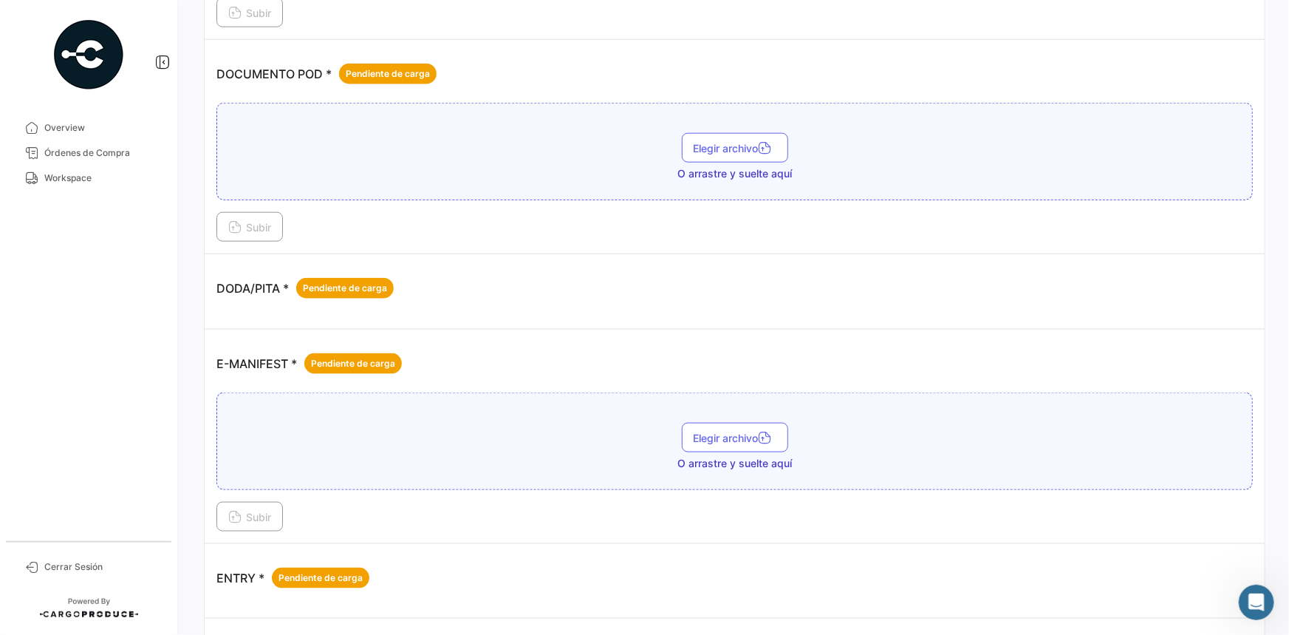
scroll to position [403, 0]
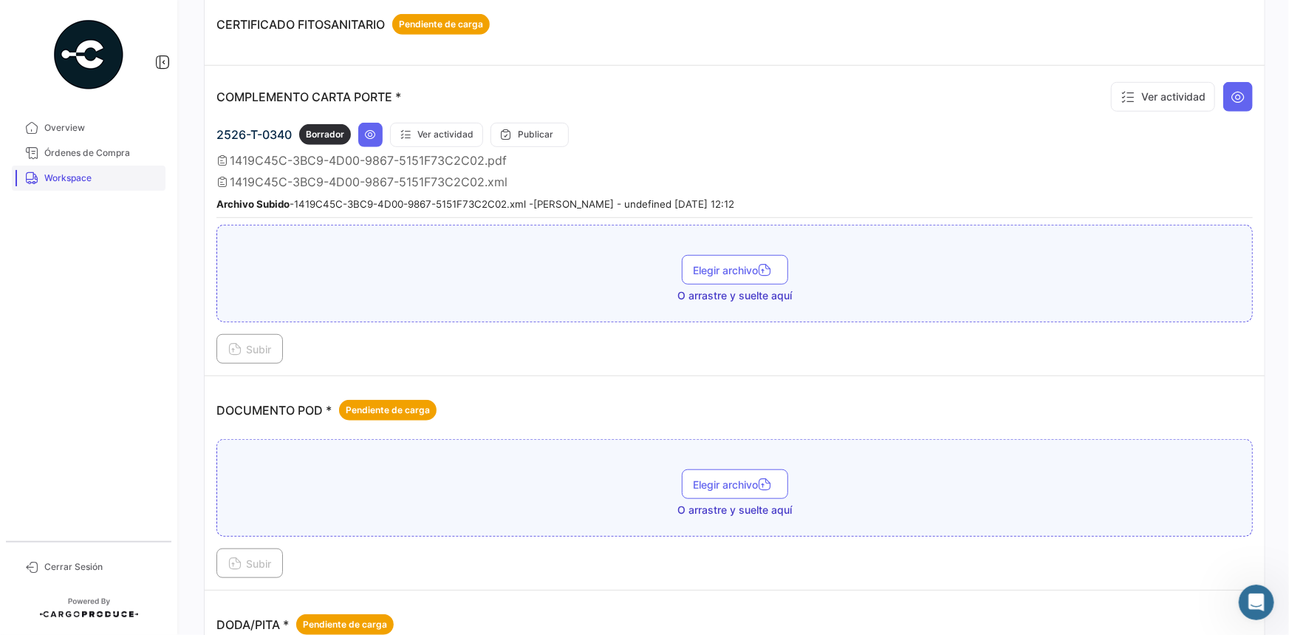
click at [59, 180] on span "Workspace" at bounding box center [101, 177] width 115 height 13
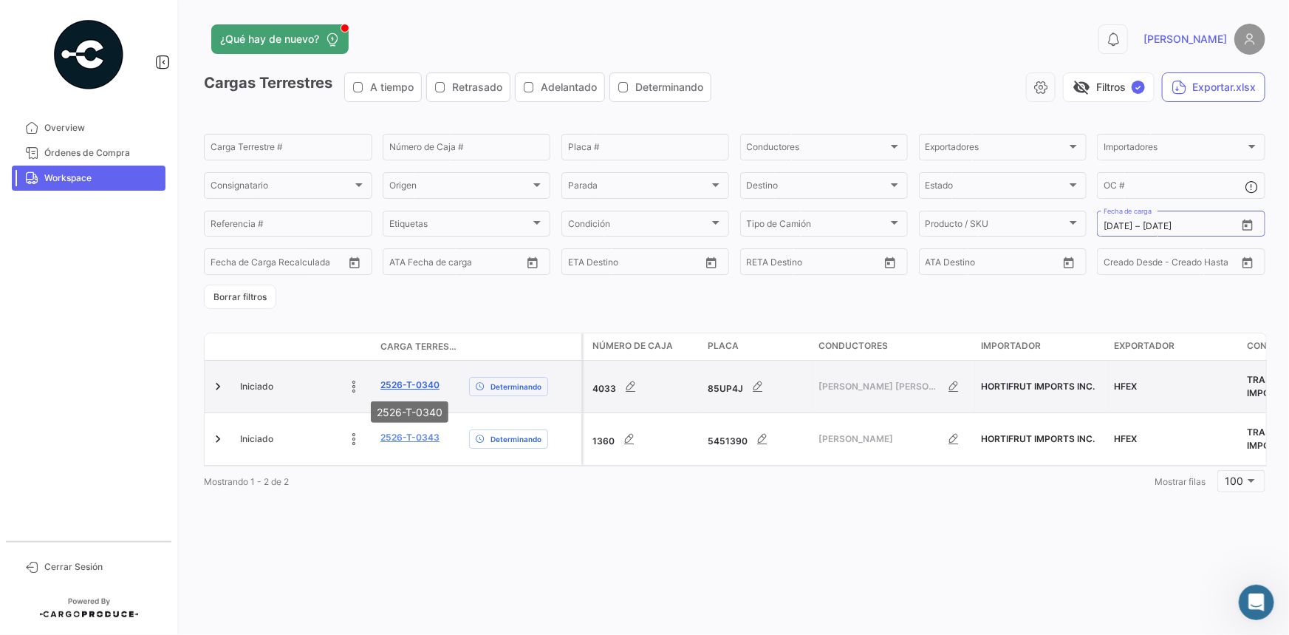
click at [410, 383] on link "2526-T-0340" at bounding box center [409, 384] width 59 height 13
